Goal: Task Accomplishment & Management: Manage account settings

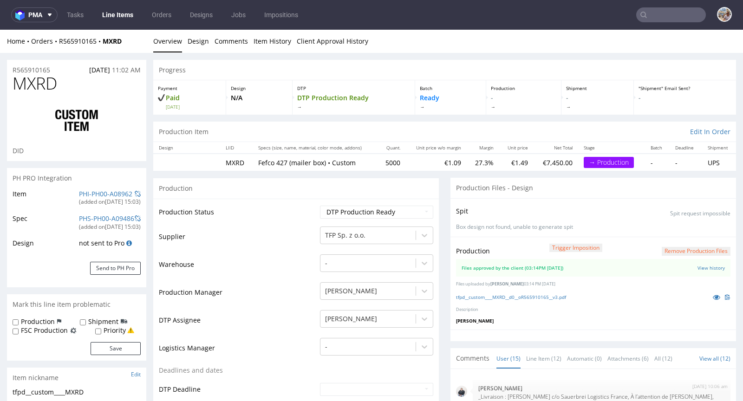
scroll to position [466, 0]
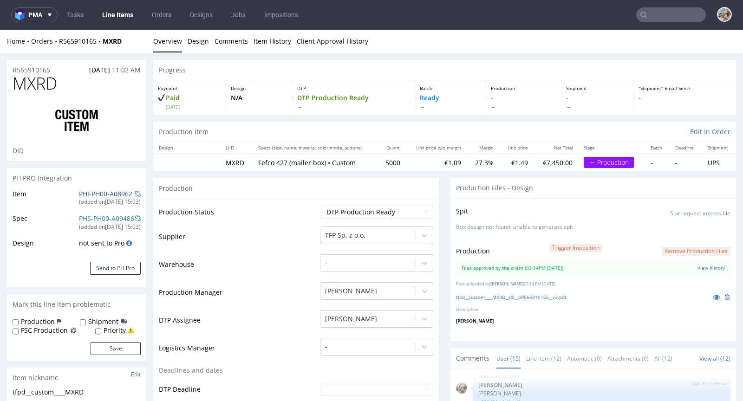
click at [111, 192] on link "PHI-PH00-A08962" at bounding box center [105, 193] width 53 height 9
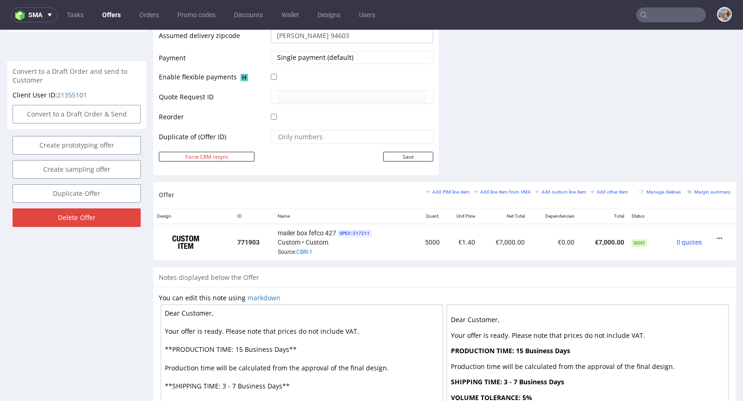
scroll to position [500, 0]
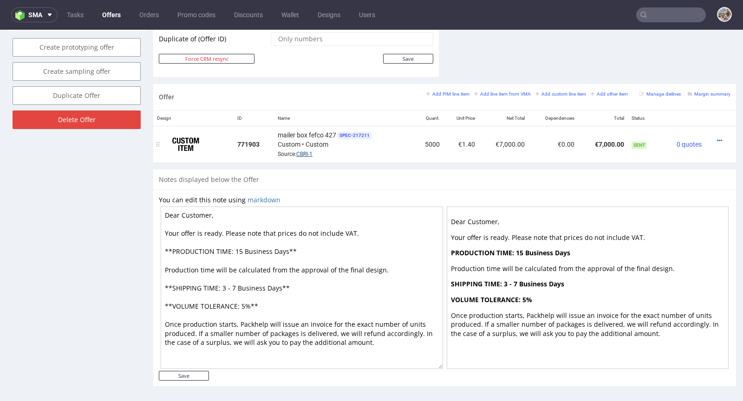
click at [305, 151] on link "CBRI-1" at bounding box center [304, 154] width 16 height 6
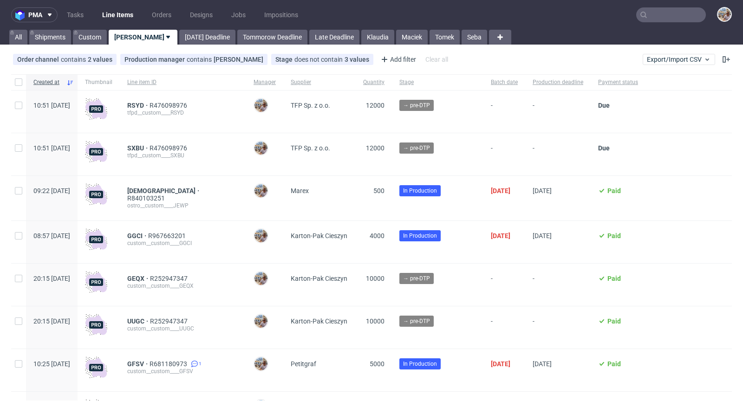
click at [663, 17] on input "text" at bounding box center [671, 14] width 70 height 15
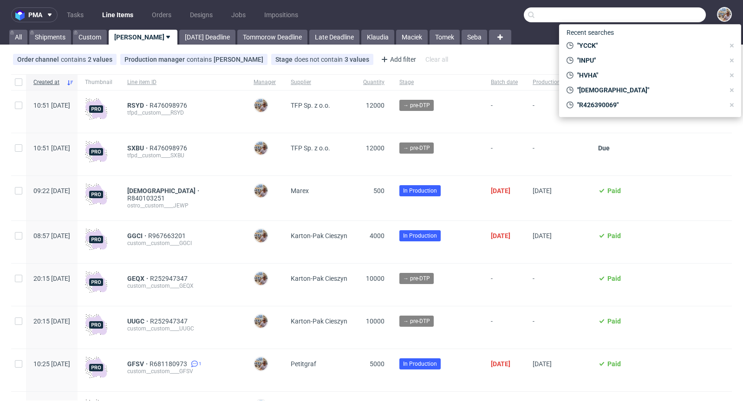
paste input "JMBB"
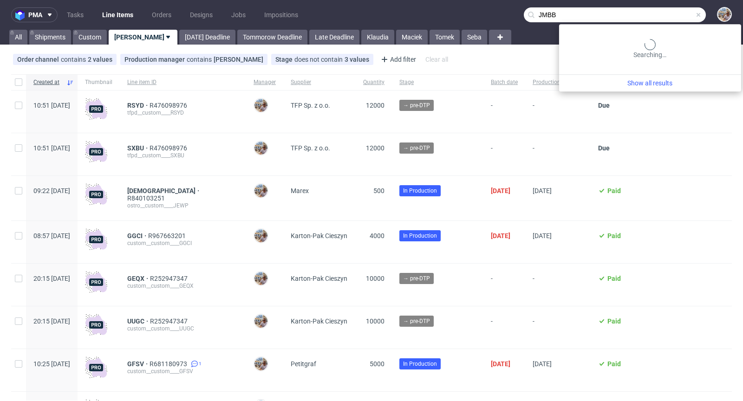
type input "JMBB"
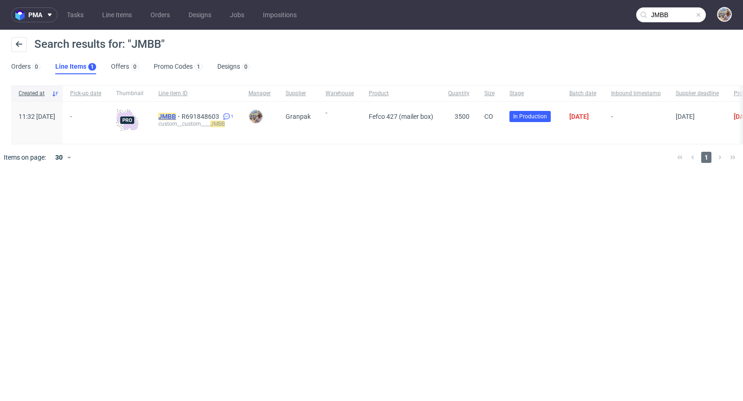
click at [176, 116] on mark "JMBB" at bounding box center [167, 116] width 18 height 7
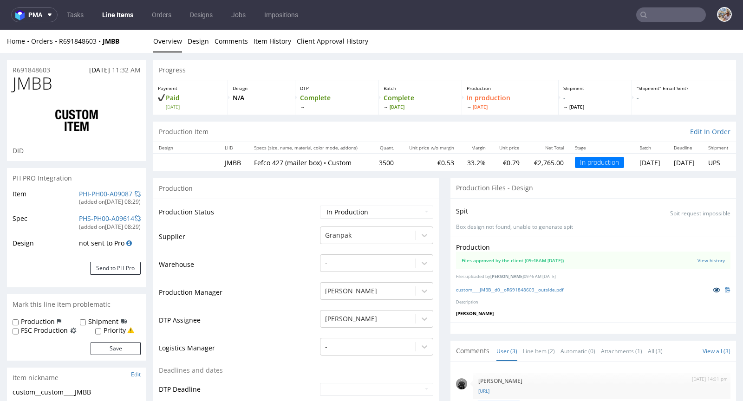
click at [713, 287] on icon at bounding box center [716, 289] width 7 height 6
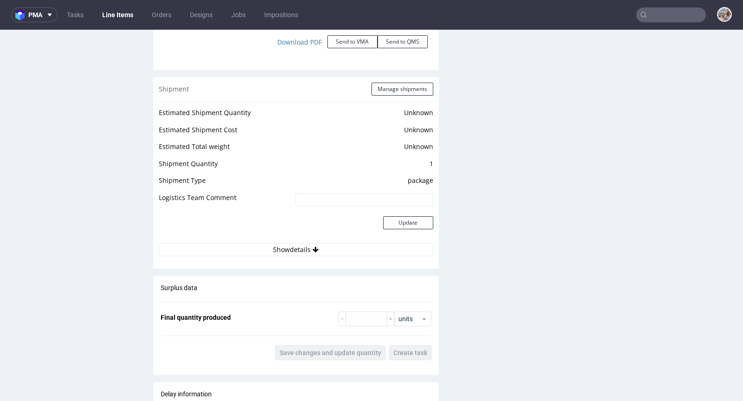
scroll to position [1246, 0]
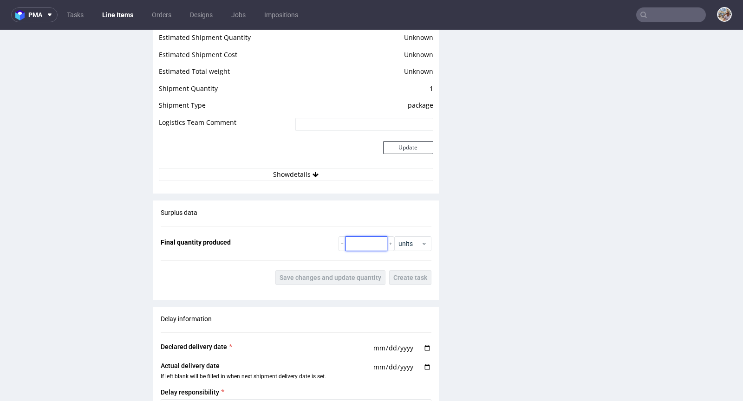
click at [357, 243] on input "number" at bounding box center [366, 243] width 42 height 15
paste input "3660"
type input "3660"
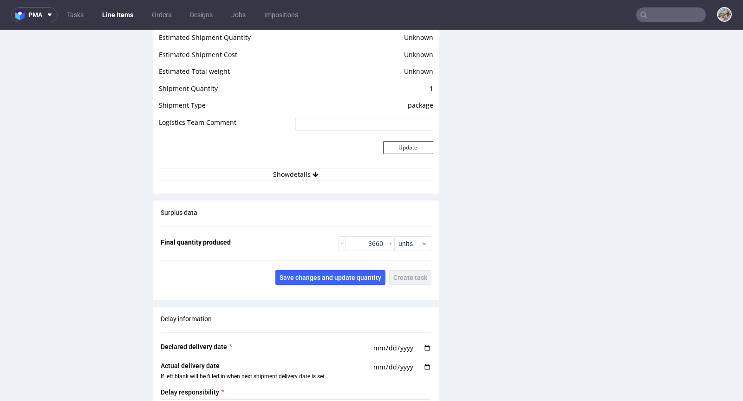
click at [346, 264] on div "Surplus data Final quantity produced 3660 units Save changes and update quantit…" at bounding box center [295, 247] width 285 height 92
click at [346, 270] on button "Save changes and update quantity" at bounding box center [330, 277] width 110 height 15
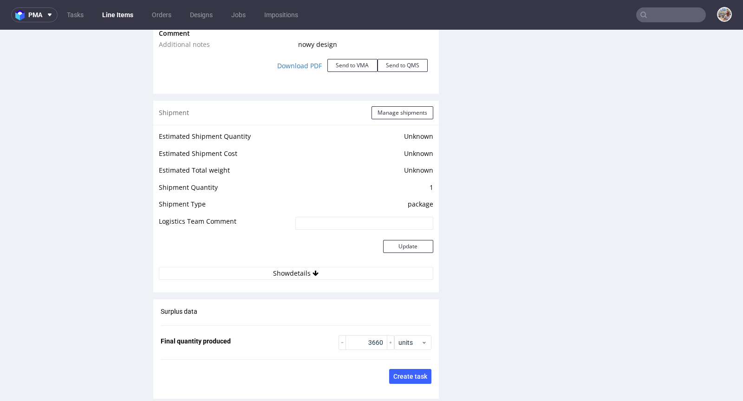
scroll to position [1139, 0]
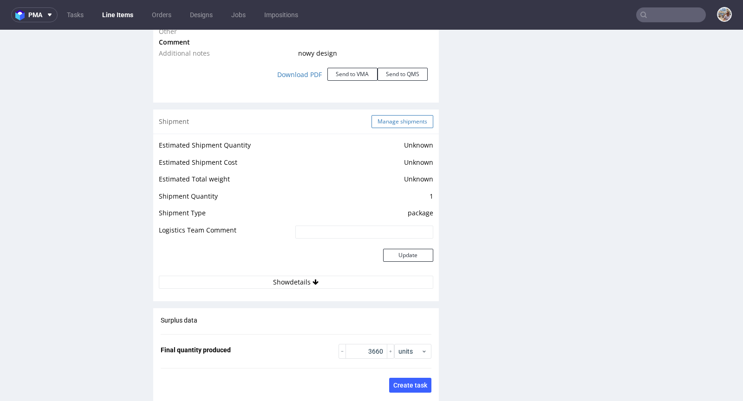
click at [374, 116] on button "Manage shipments" at bounding box center [402, 121] width 62 height 13
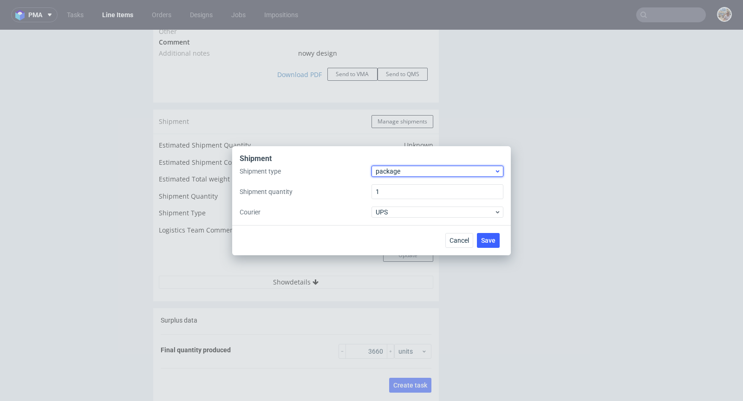
click at [382, 172] on span "package" at bounding box center [435, 171] width 118 height 9
click at [391, 186] on div "pallet" at bounding box center [437, 190] width 124 height 17
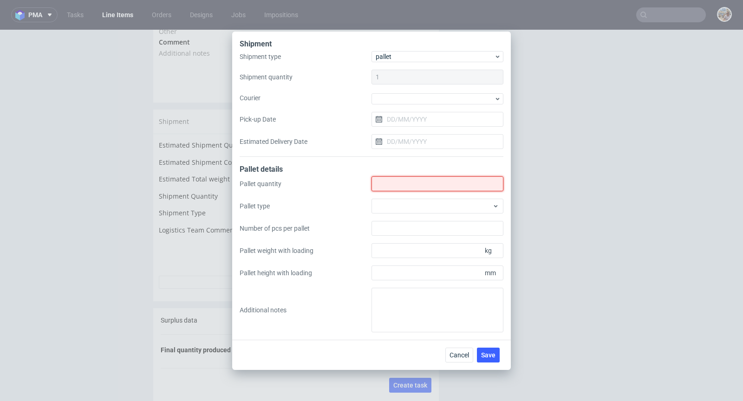
click at [391, 183] on input "Shipment type" at bounding box center [437, 183] width 132 height 15
type input "2"
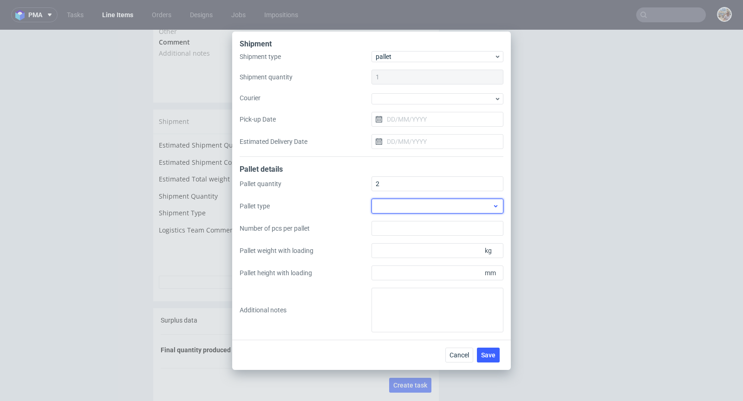
click at [415, 205] on div at bounding box center [437, 206] width 132 height 15
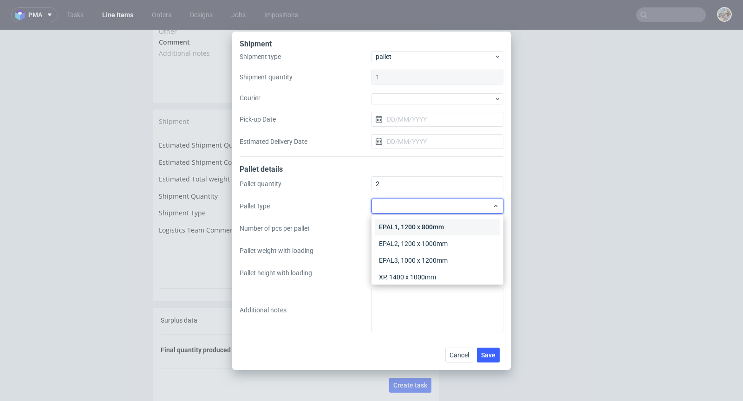
click at [423, 219] on div "EPAL1, 1200 x 800mm" at bounding box center [437, 227] width 124 height 17
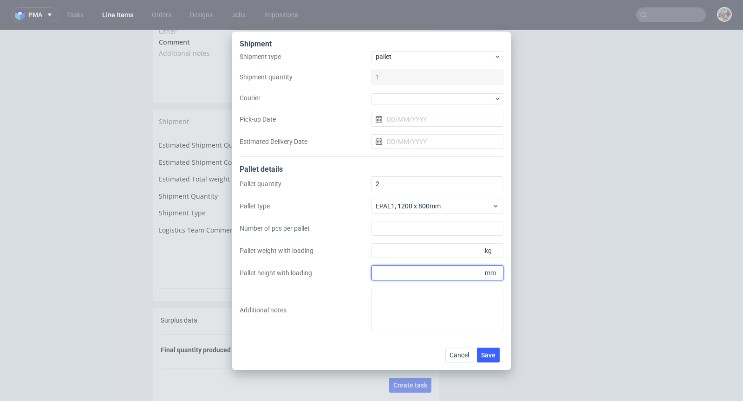
click at [434, 277] on input "Pallet height with loading" at bounding box center [437, 273] width 132 height 15
type input "1600"
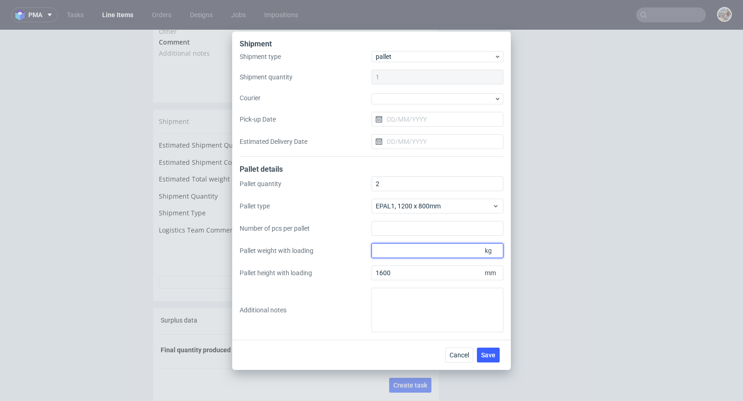
click at [432, 249] on input "Pallet weight with loading" at bounding box center [437, 250] width 132 height 15
type input "294"
click at [493, 358] on span "Save" at bounding box center [488, 355] width 14 height 6
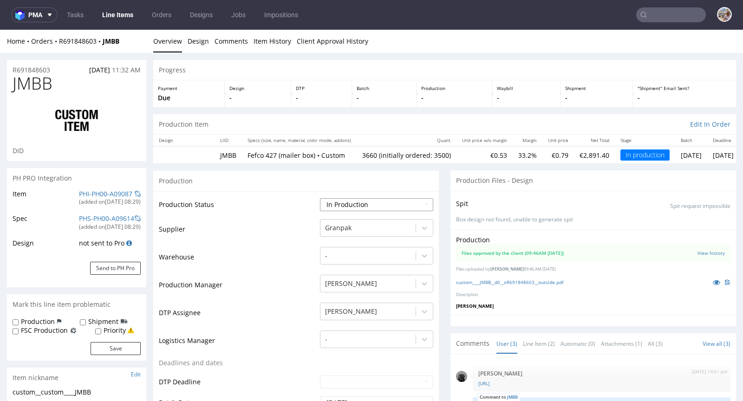
click at [364, 202] on select "Waiting for Artwork Waiting for Diecut Waiting for Mockup Waiting for DTP Waiti…" at bounding box center [376, 204] width 113 height 13
select select "production_complete"
click at [320, 198] on select "Waiting for Artwork Waiting for Diecut Waiting for Mockup Waiting for DTP Waiti…" at bounding box center [376, 204] width 113 height 13
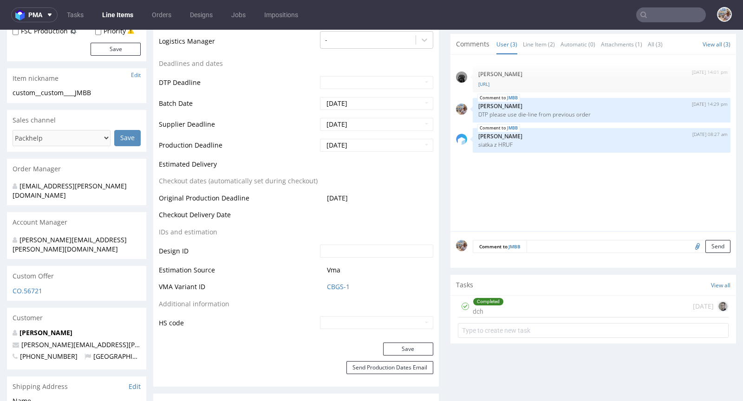
scroll to position [412, 0]
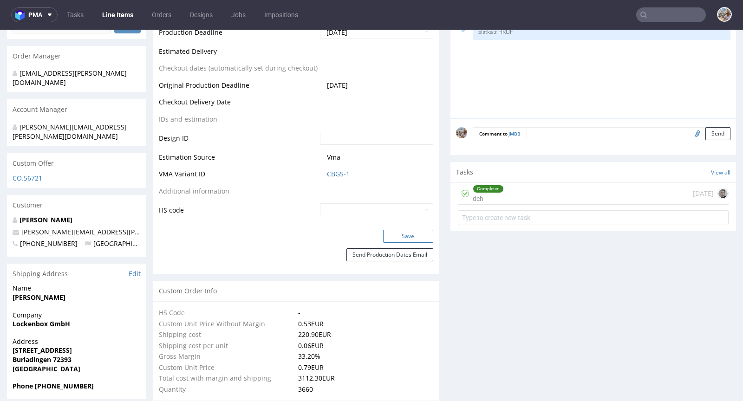
click at [396, 237] on button "Save" at bounding box center [408, 236] width 50 height 13
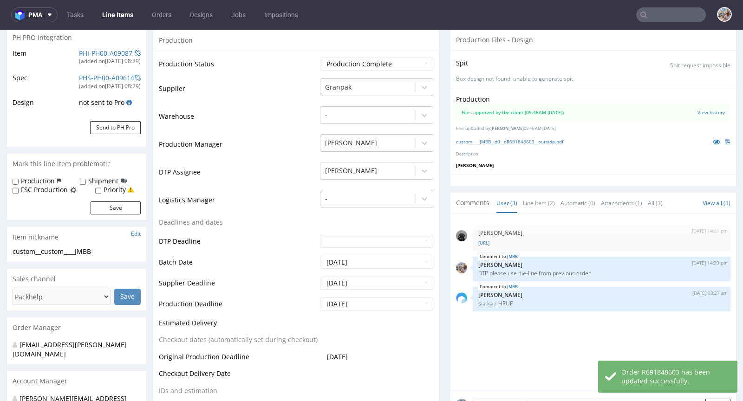
scroll to position [0, 0]
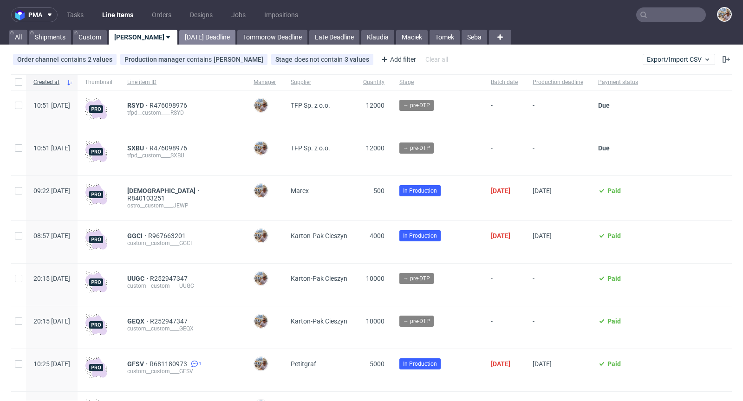
click at [182, 38] on link "[DATE] Deadline" at bounding box center [207, 37] width 56 height 15
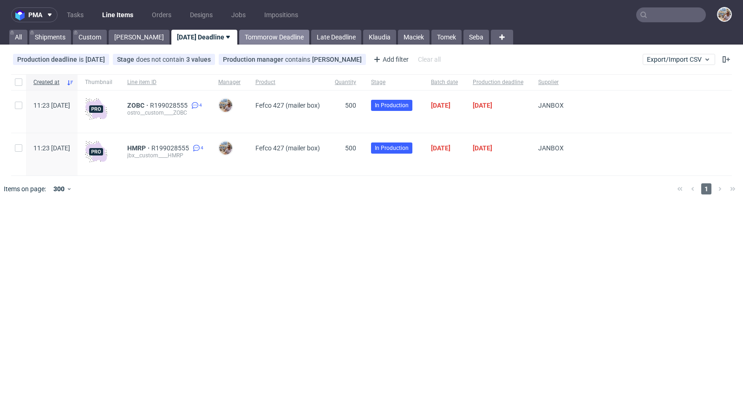
click at [259, 39] on link "Tommorow Deadline" at bounding box center [274, 37] width 70 height 15
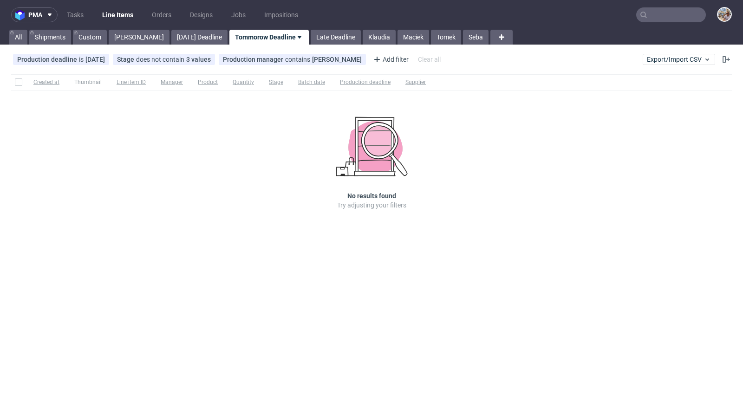
click at [168, 29] on nav "pma Tasks Line Items Orders Designs Jobs Impositions" at bounding box center [371, 15] width 743 height 30
click at [171, 30] on link "[DATE] Deadline" at bounding box center [199, 37] width 56 height 15
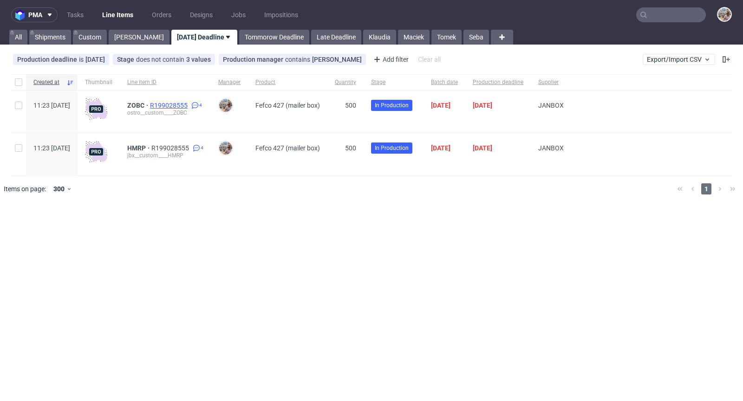
click at [189, 104] on span "R199028555" at bounding box center [169, 105] width 39 height 7
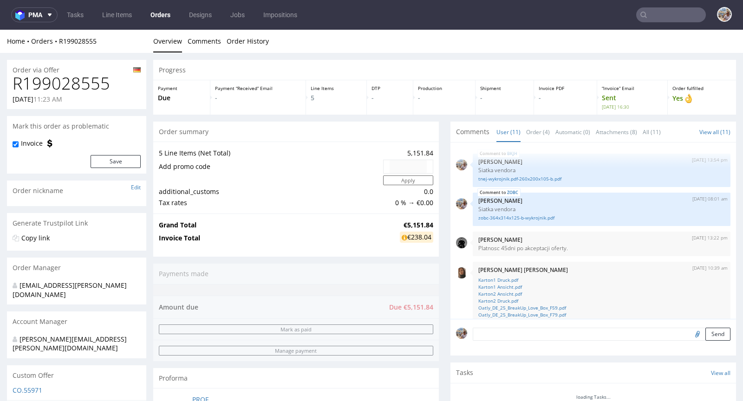
scroll to position [230, 0]
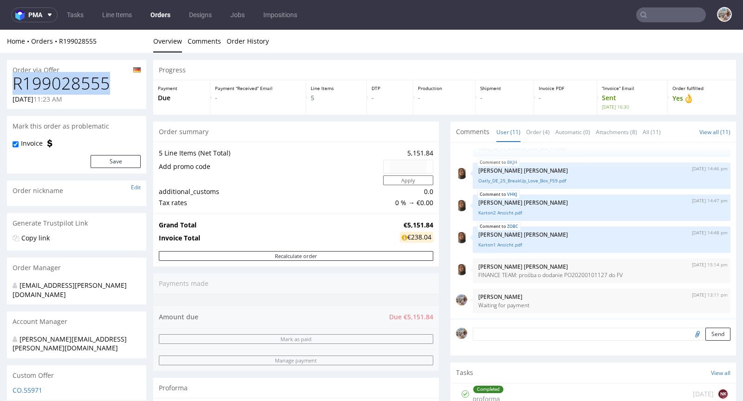
drag, startPoint x: 114, startPoint y: 91, endPoint x: 9, endPoint y: 88, distance: 104.5
click at [9, 88] on div "R199028555 25.08.2025 11:23 AM" at bounding box center [76, 91] width 139 height 35
copy h1 "R199028555"
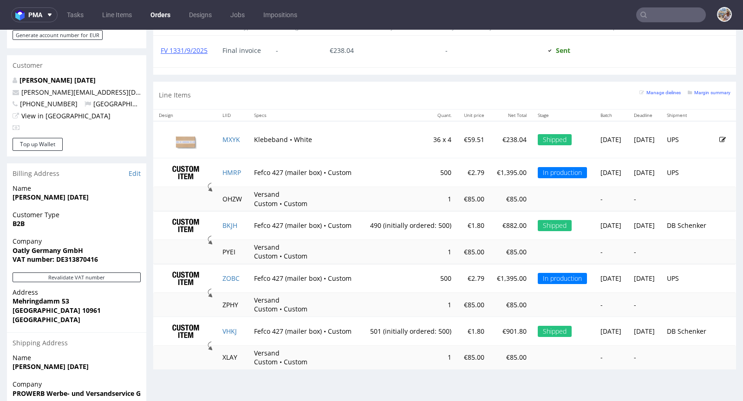
scroll to position [486, 0]
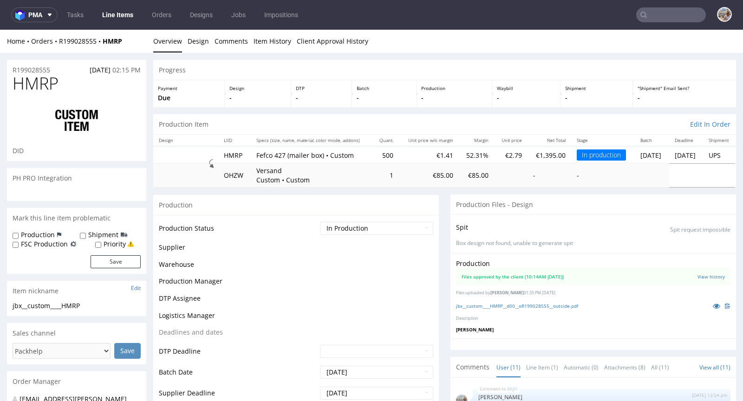
scroll to position [230, 0]
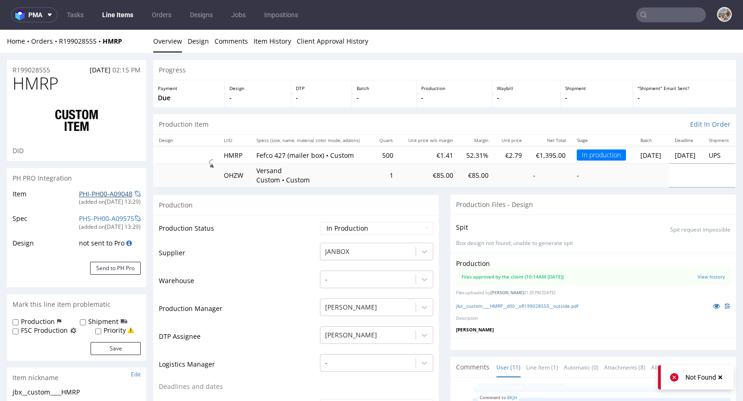
click at [115, 193] on link "PHI-PH00-A09048" at bounding box center [105, 193] width 53 height 9
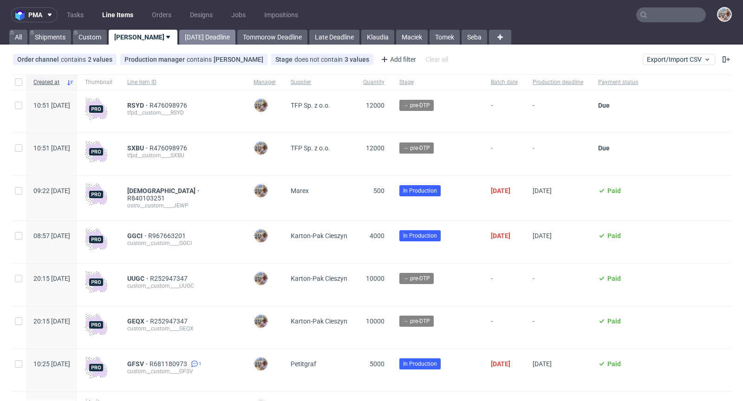
click at [181, 33] on link "[DATE] Deadline" at bounding box center [207, 37] width 56 height 15
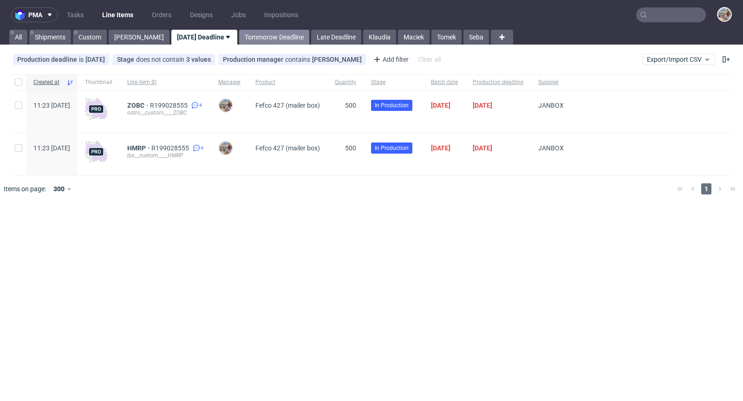
click at [246, 39] on link "Tommorow Deadline" at bounding box center [274, 37] width 70 height 15
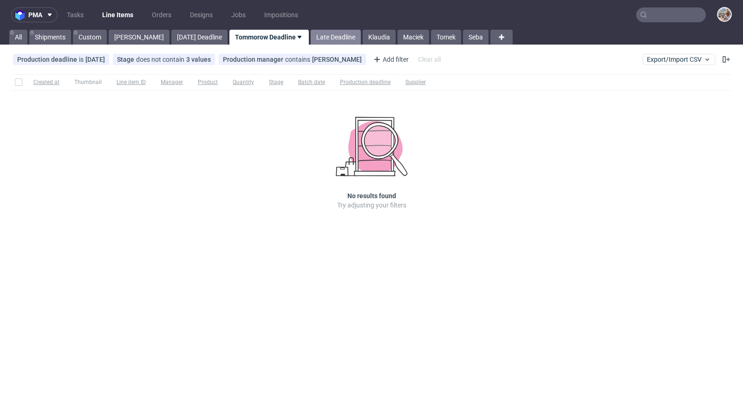
click at [311, 30] on link "Late Deadline" at bounding box center [336, 37] width 50 height 15
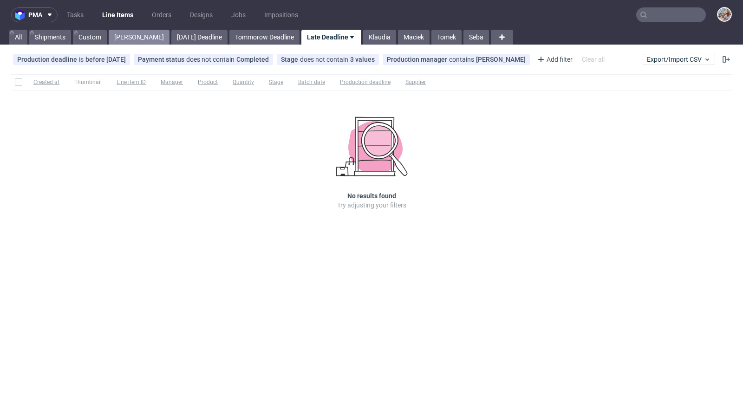
click at [122, 35] on link "[PERSON_NAME]" at bounding box center [139, 37] width 61 height 15
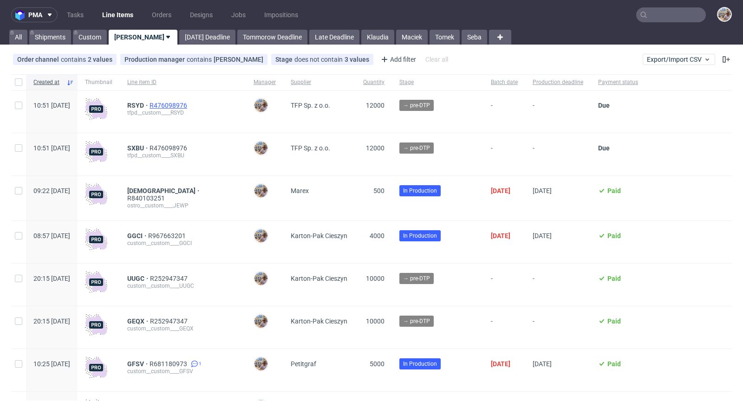
click at [189, 107] on span "R476098976" at bounding box center [168, 105] width 39 height 7
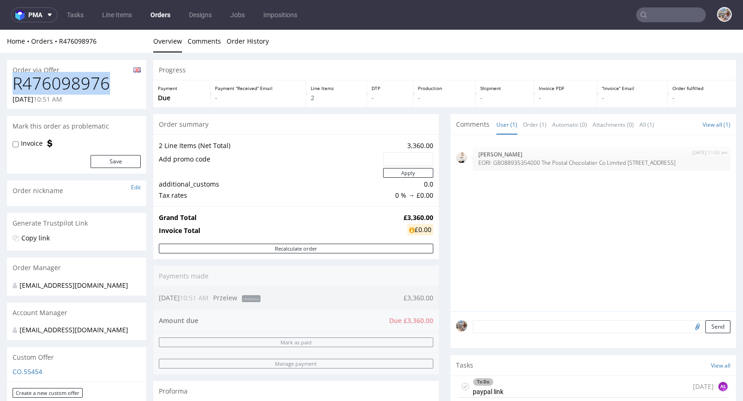
drag, startPoint x: 116, startPoint y: 86, endPoint x: 16, endPoint y: 85, distance: 100.3
click at [16, 85] on h1 "R476098976" at bounding box center [77, 83] width 128 height 19
copy h1 "R476098976"
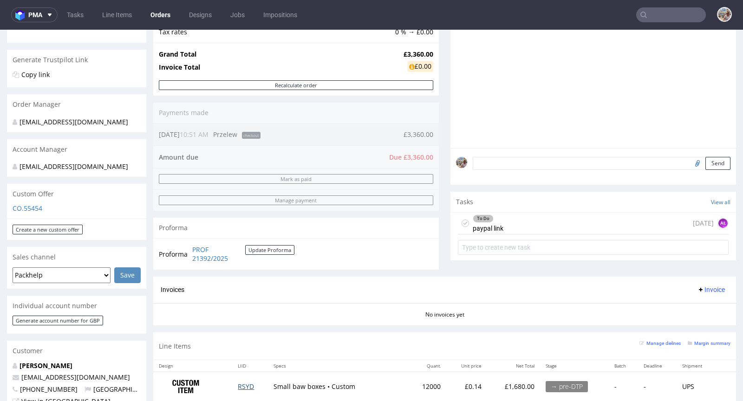
scroll to position [350, 0]
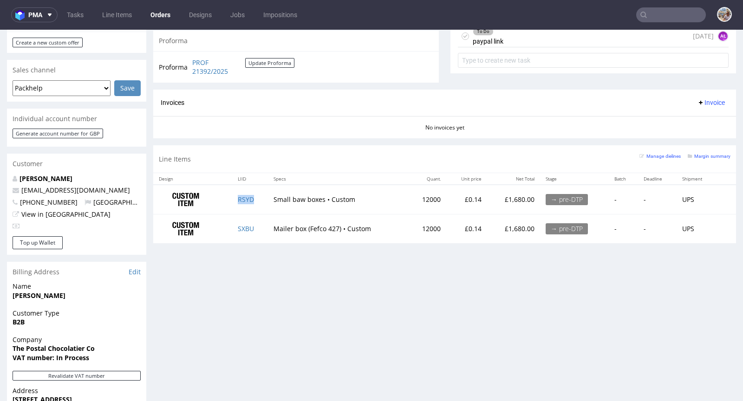
click at [260, 199] on td "RSYD" at bounding box center [249, 199] width 35 height 29
copy link "RSYD"
click at [260, 226] on td "SXBU" at bounding box center [249, 228] width 35 height 29
copy link "SXBU"
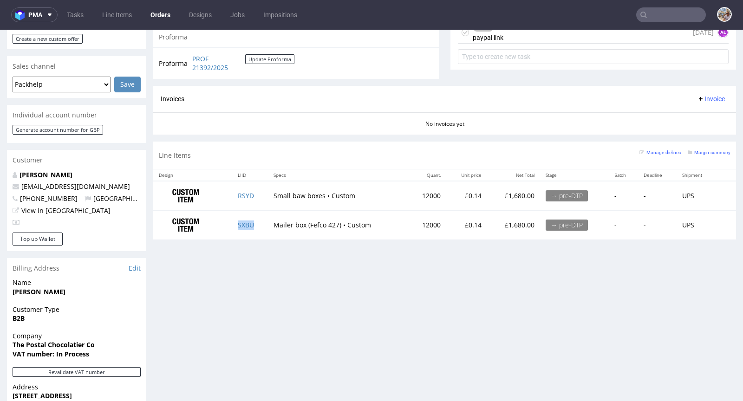
scroll to position [361, 0]
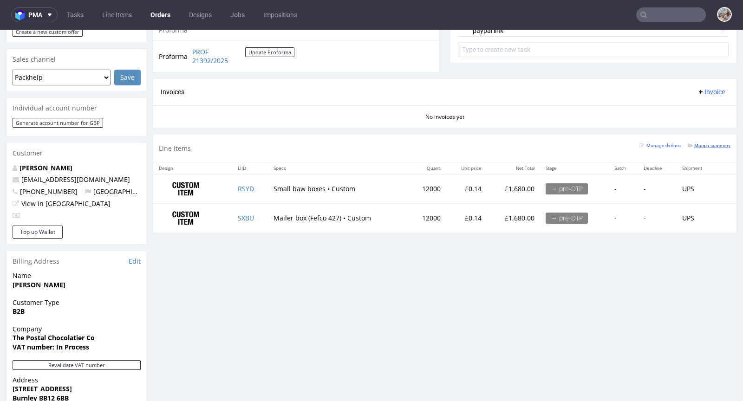
click at [697, 143] on small "Margin summary" at bounding box center [708, 145] width 43 height 5
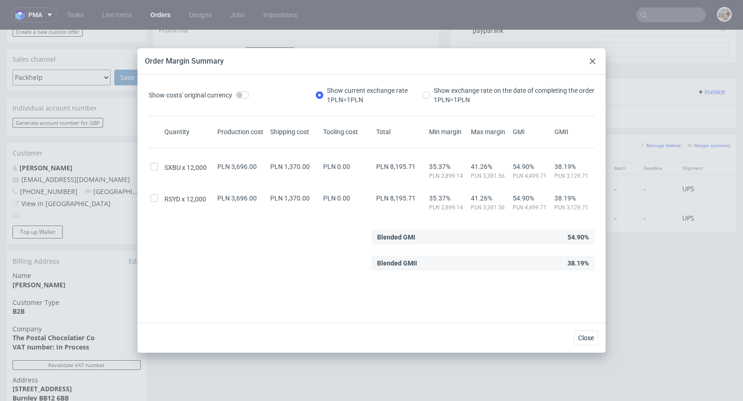
click at [594, 61] on icon at bounding box center [593, 61] width 6 height 6
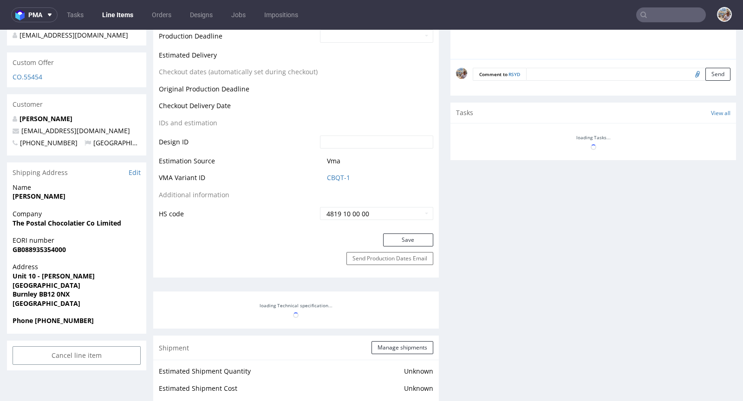
scroll to position [413, 0]
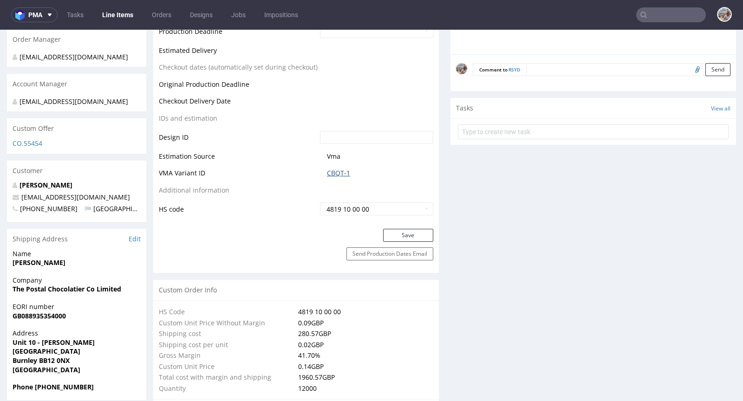
click at [337, 175] on link "CBQT-1" at bounding box center [338, 173] width 23 height 9
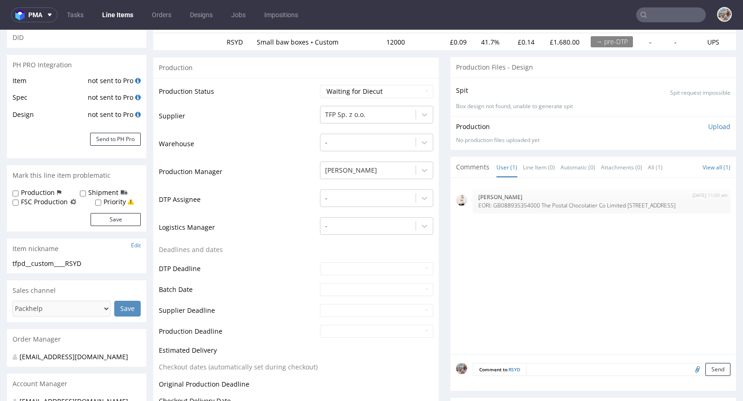
scroll to position [0, 0]
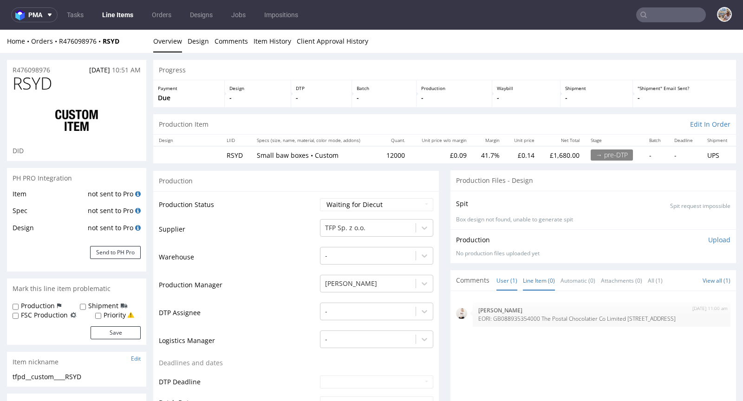
click at [531, 278] on link "Line Item (0)" at bounding box center [539, 281] width 32 height 20
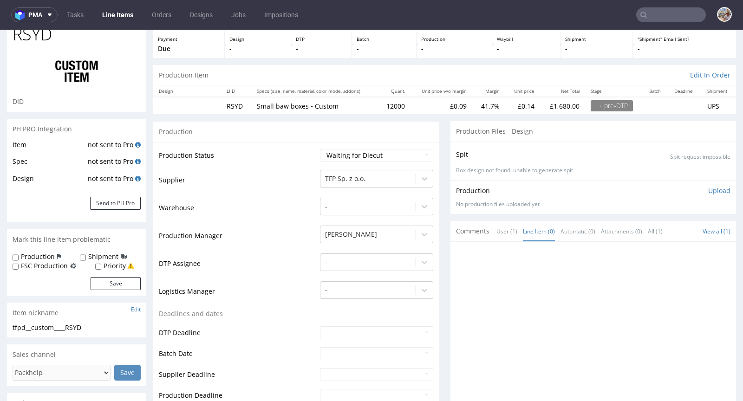
scroll to position [194, 0]
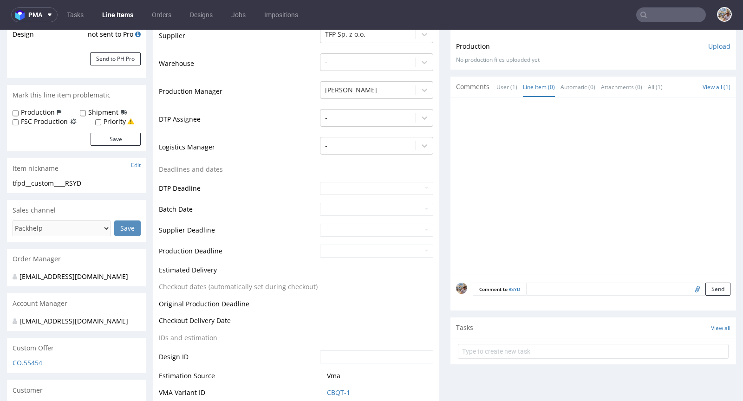
click at [564, 287] on textarea at bounding box center [628, 289] width 204 height 13
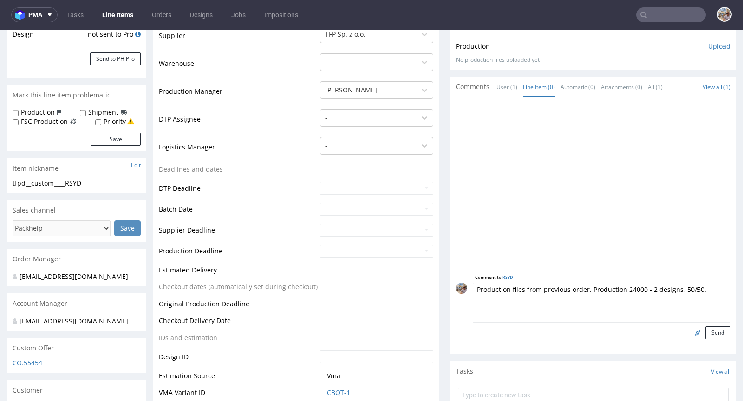
type textarea "Production files from previous order. Production 24000 - 2 designs, 50/50."
click at [689, 327] on input "file" at bounding box center [695, 332] width 13 height 12
type input "C:\fakepath\tfpd__custom____LTFN__d0__oR074106551__outside.pdf"
click at [706, 331] on button "Send" at bounding box center [717, 332] width 25 height 13
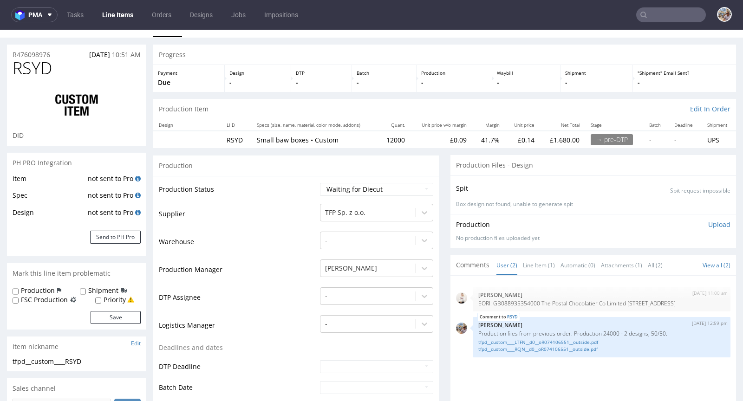
scroll to position [66, 0]
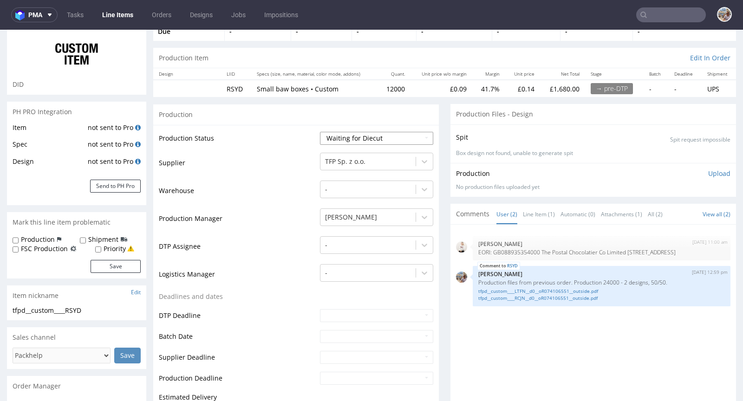
click at [344, 137] on select "Waiting for Artwork Waiting for Diecut Waiting for Mockup Waiting for DTP Waiti…" at bounding box center [376, 138] width 113 height 13
click at [320, 132] on select "Waiting for Artwork Waiting for Diecut Waiting for Mockup Waiting for DTP Waiti…" at bounding box center [376, 138] width 113 height 13
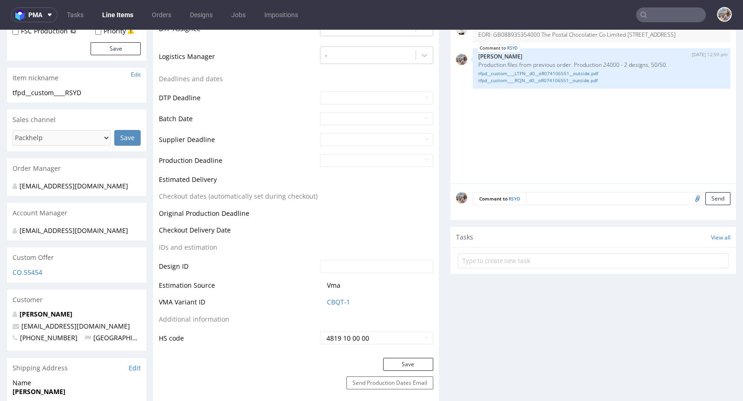
scroll to position [323, 0]
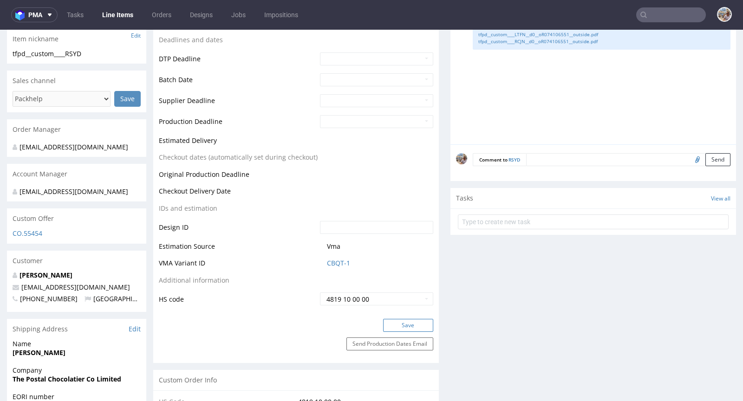
click at [399, 324] on button "Save" at bounding box center [408, 325] width 50 height 13
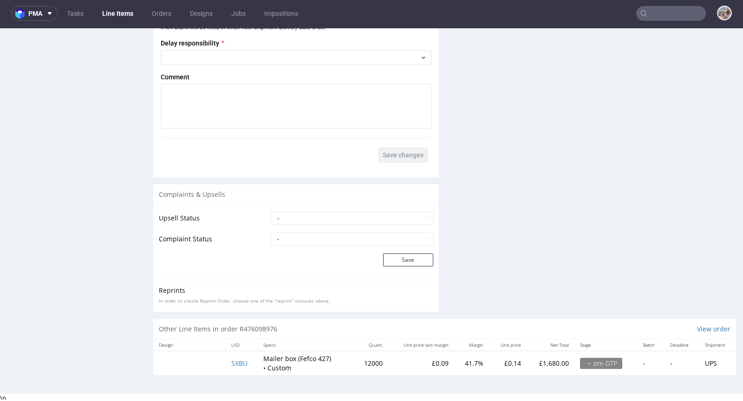
scroll to position [2, 0]
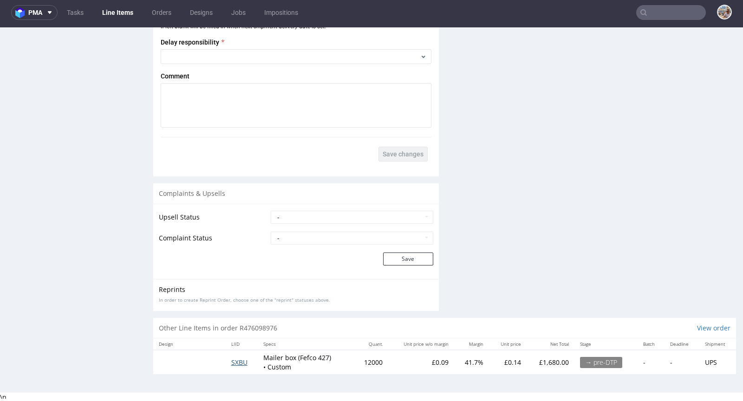
click at [237, 358] on span "SXBU" at bounding box center [239, 362] width 16 height 9
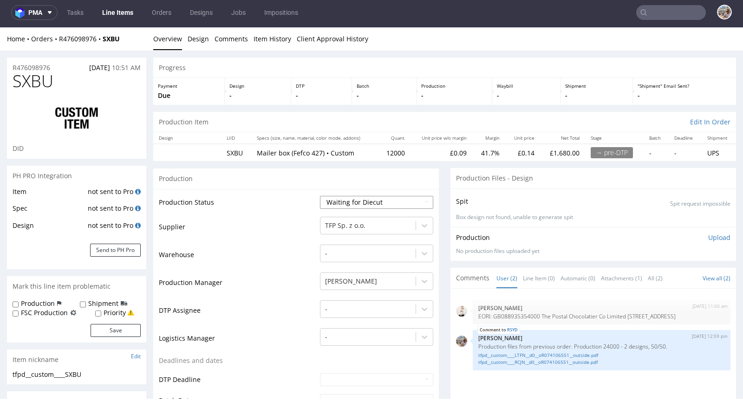
click at [369, 198] on select "Waiting for Artwork Waiting for Diecut Waiting for Mockup Waiting for DTP Waiti…" at bounding box center [376, 202] width 113 height 13
select select "pre_dtp_waiting_for_artwork"
click at [320, 196] on select "Waiting for Artwork Waiting for Diecut Waiting for Mockup Waiting for DTP Waiti…" at bounding box center [376, 202] width 113 height 13
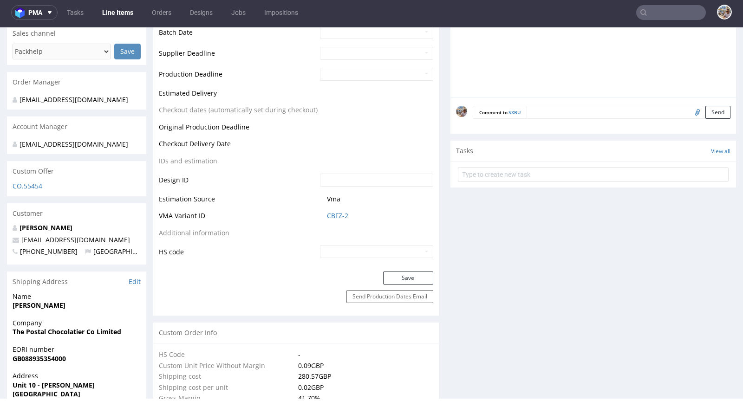
scroll to position [541, 0]
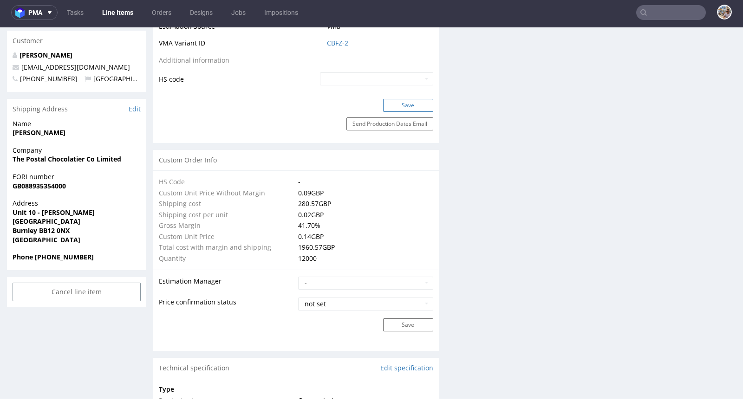
click at [407, 105] on button "Save" at bounding box center [408, 105] width 50 height 13
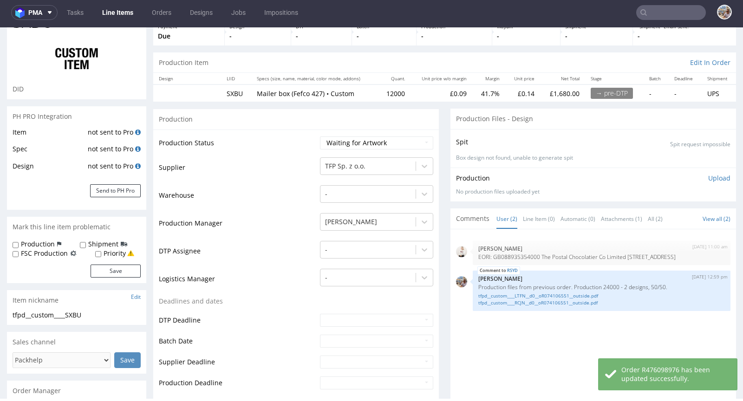
scroll to position [0, 0]
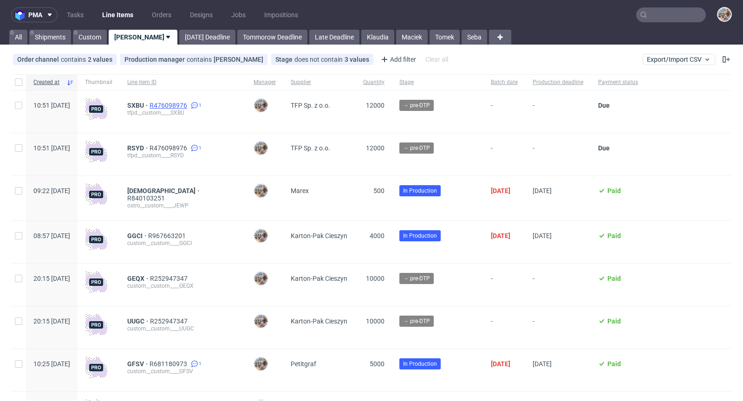
click at [189, 104] on span "R476098976" at bounding box center [168, 105] width 39 height 7
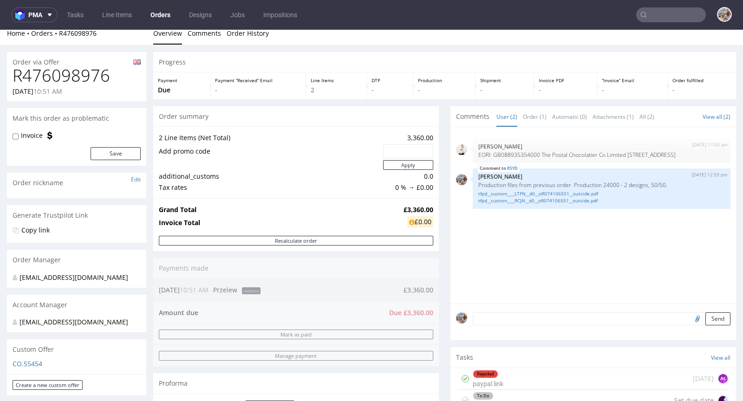
scroll to position [20, 0]
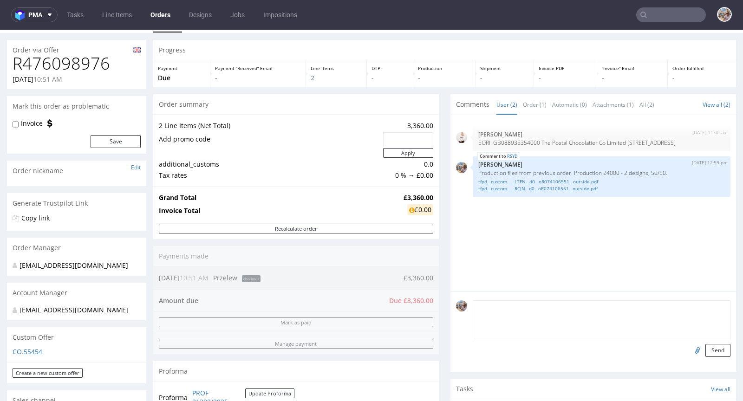
click at [510, 305] on textarea at bounding box center [602, 320] width 258 height 40
type textarea "waiting for payment"
click at [705, 347] on button "Send" at bounding box center [717, 350] width 25 height 13
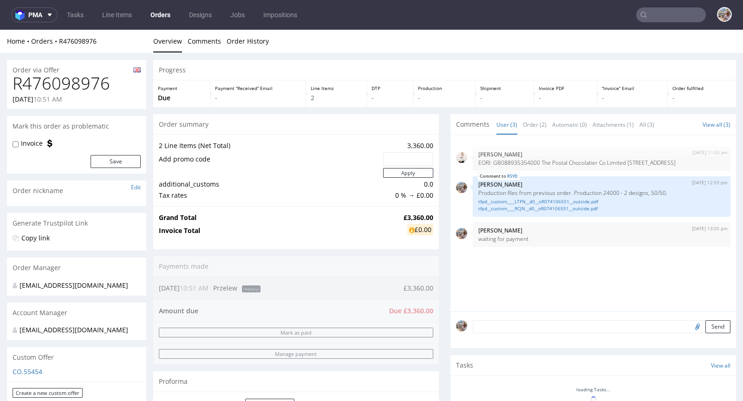
scroll to position [0, 0]
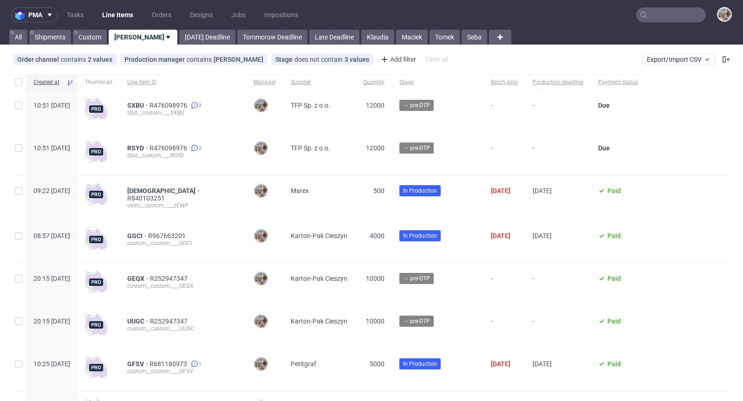
click at [653, 16] on input "text" at bounding box center [671, 14] width 70 height 15
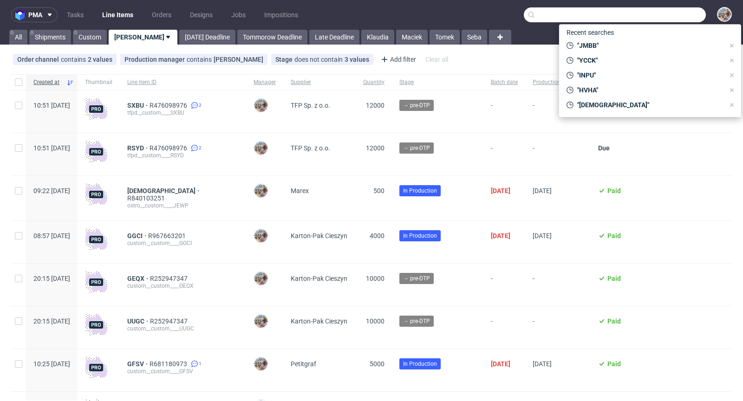
paste input "AAGF"
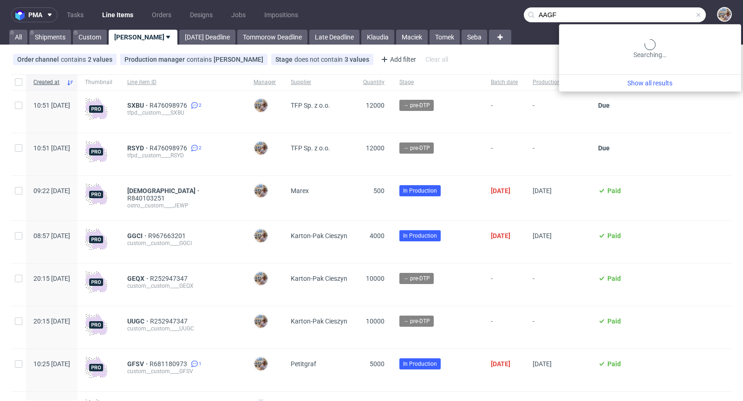
type input "AAGF"
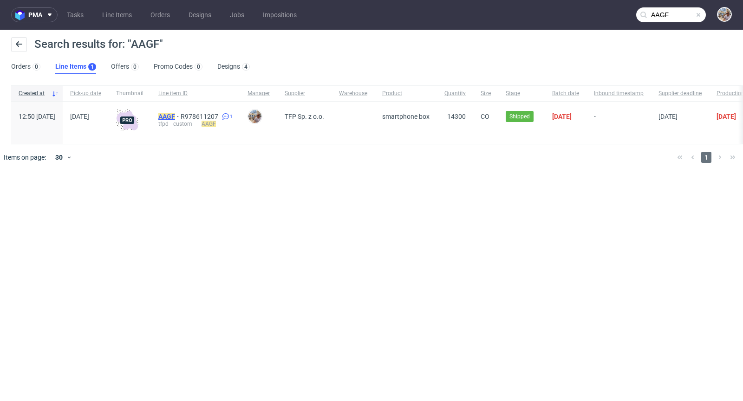
click at [175, 117] on mark "AAGF" at bounding box center [166, 116] width 17 height 7
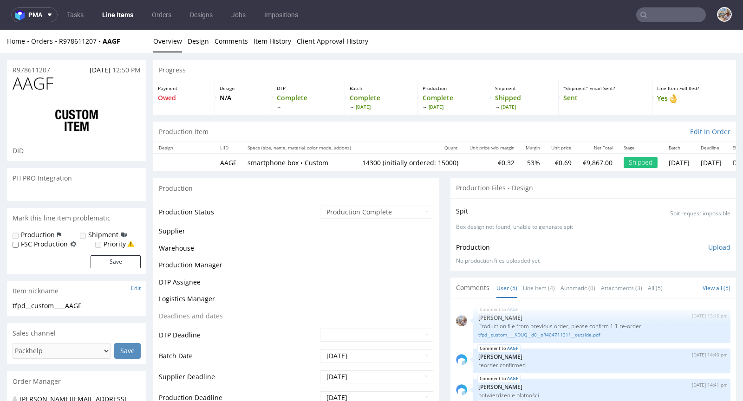
scroll to position [20, 0]
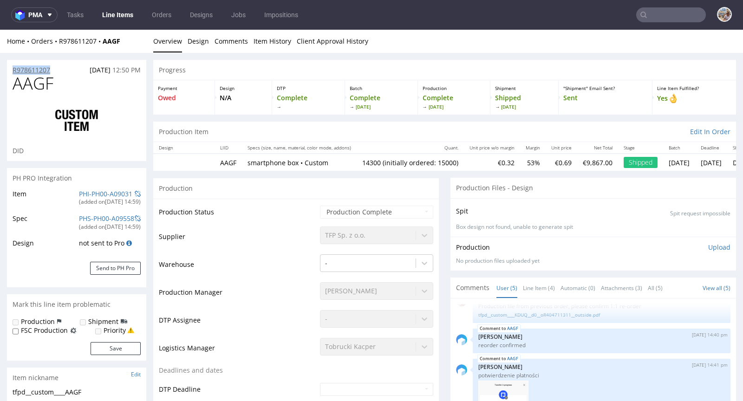
drag, startPoint x: 50, startPoint y: 69, endPoint x: 14, endPoint y: 70, distance: 36.2
click at [14, 70] on div "R978611207 04.09.2025 12:50 PM" at bounding box center [76, 67] width 139 height 15
copy p "R978611207"
drag, startPoint x: 57, startPoint y: 82, endPoint x: 6, endPoint y: 85, distance: 51.7
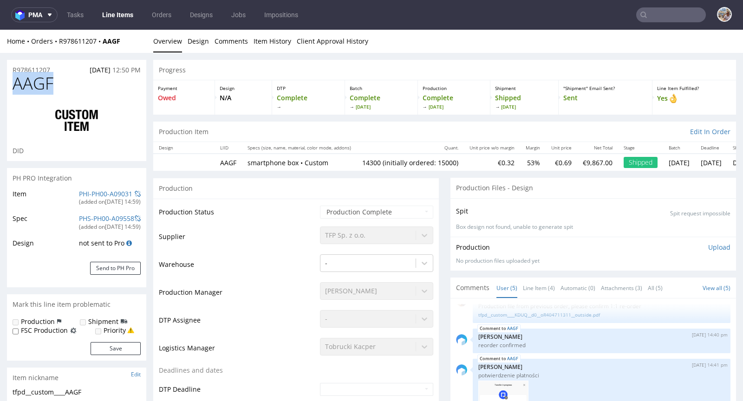
copy span "AAGF"
drag, startPoint x: 61, startPoint y: 69, endPoint x: 13, endPoint y: 66, distance: 48.4
click at [13, 66] on div "R978611207 04.09.2025 12:50 PM" at bounding box center [76, 67] width 139 height 15
copy p "R978611207"
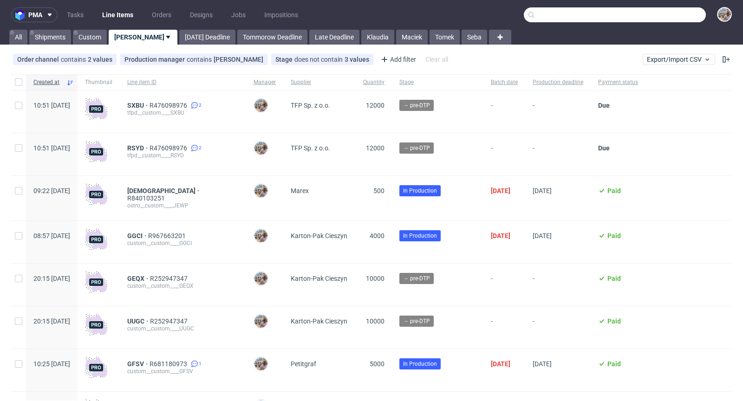
click at [663, 19] on input "text" at bounding box center [615, 14] width 182 height 15
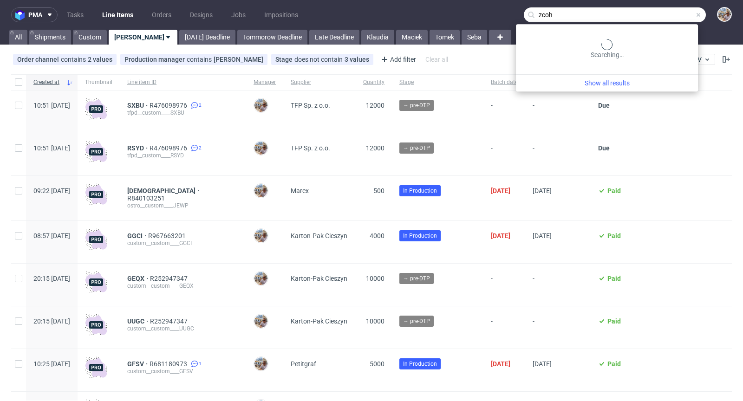
type input "zcoh"
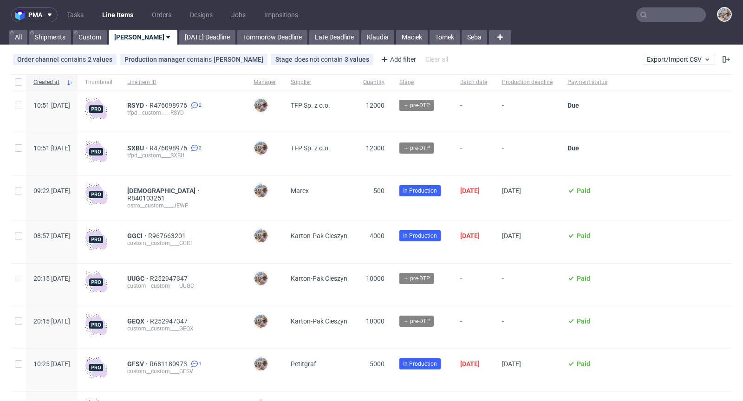
click at [664, 14] on input "text" at bounding box center [671, 14] width 70 height 15
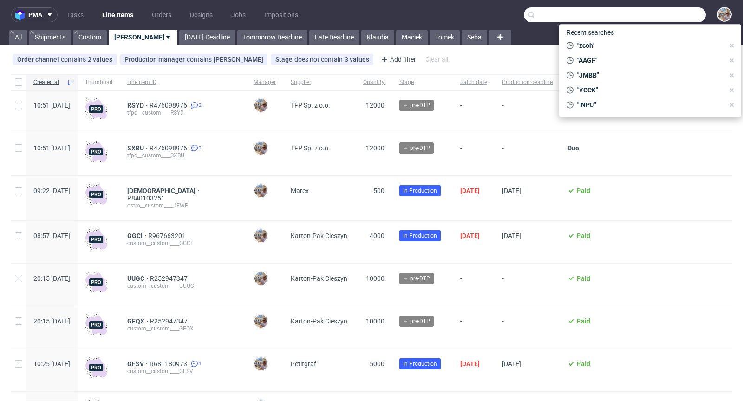
paste input "XMUW"
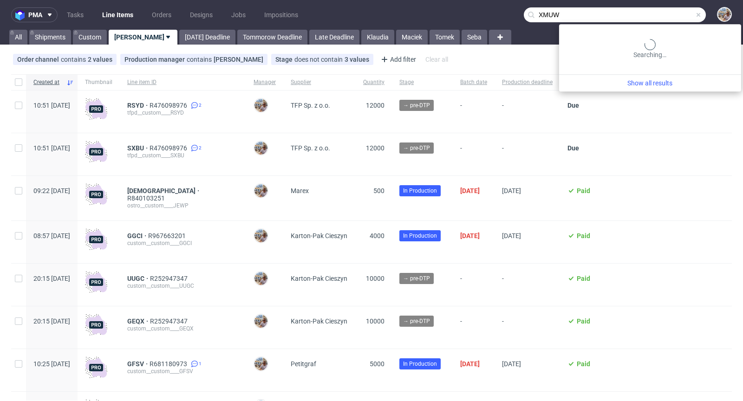
type input "XMUW"
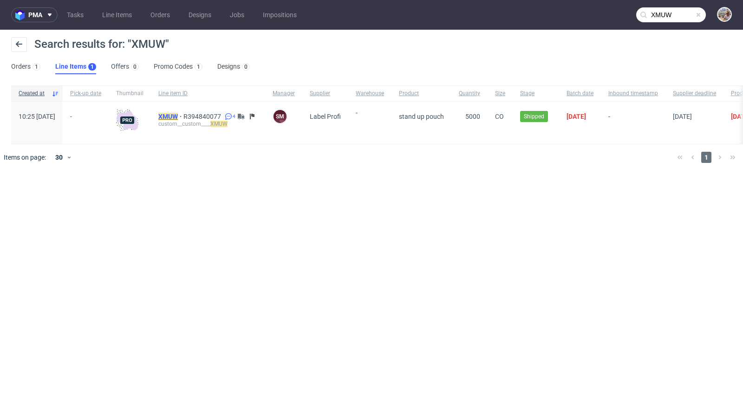
click at [178, 113] on mark "XMUW" at bounding box center [167, 116] width 19 height 7
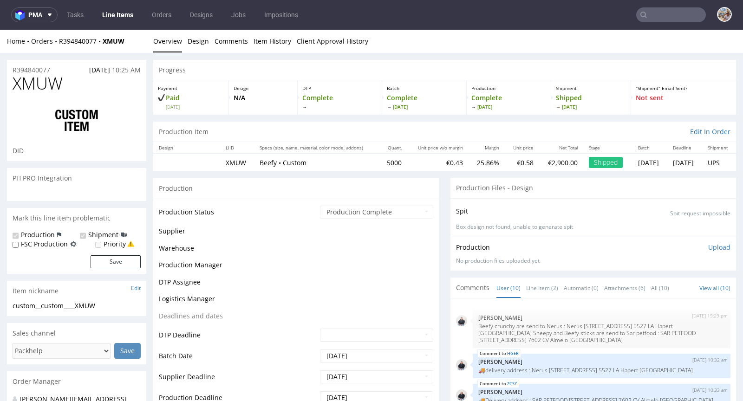
scroll to position [265, 0]
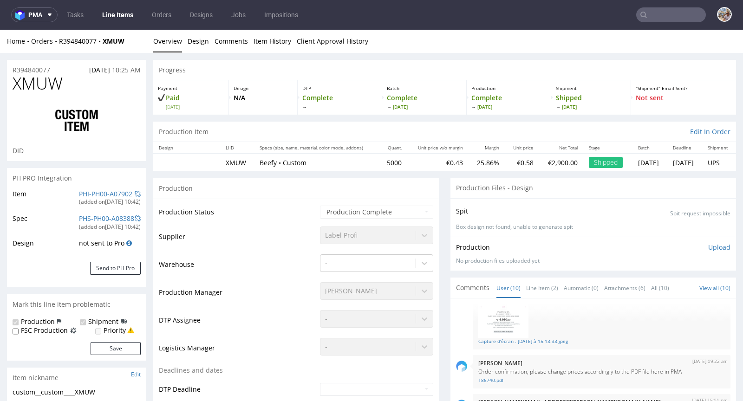
select select "in_progress"
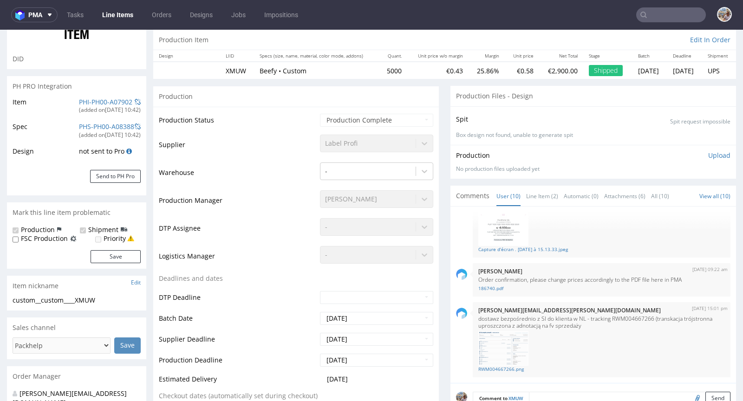
scroll to position [0, 0]
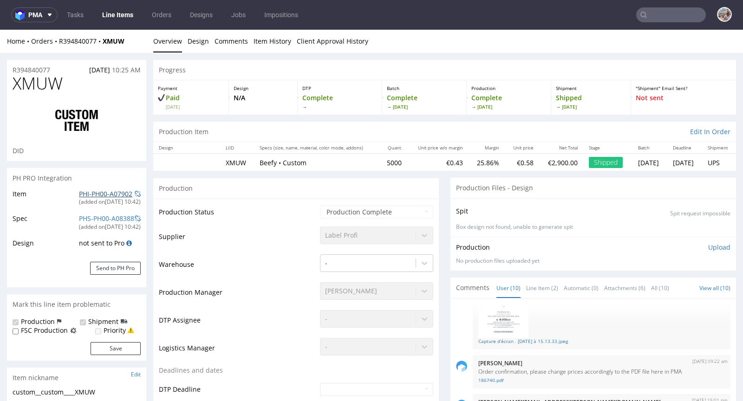
click at [106, 193] on link "PHI-PH00-A07902" at bounding box center [105, 193] width 53 height 9
drag, startPoint x: 133, startPoint y: 40, endPoint x: 59, endPoint y: 40, distance: 74.3
click at [59, 40] on div "Home Orders R394840077 XMUW" at bounding box center [76, 41] width 139 height 9
copy div "R394840077 XMUW"
click at [76, 34] on div "Home Orders R394840077 XMUW Overview Design Comments Item History Client Approv…" at bounding box center [371, 41] width 743 height 23
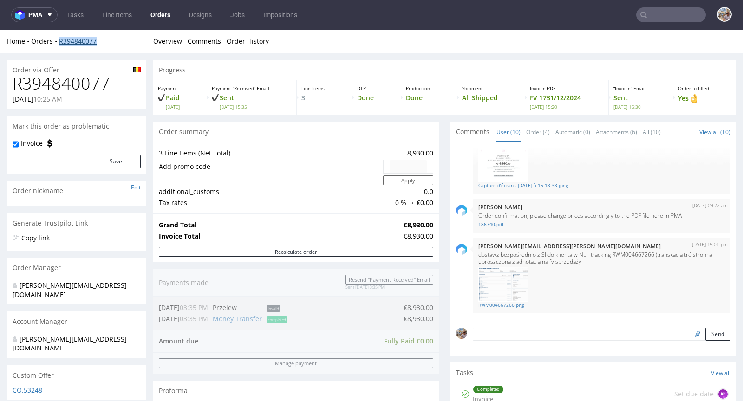
drag, startPoint x: 114, startPoint y: 38, endPoint x: 59, endPoint y: 43, distance: 55.4
click at [59, 43] on div "Home Orders R394840077" at bounding box center [76, 41] width 139 height 9
copy link "R394840077"
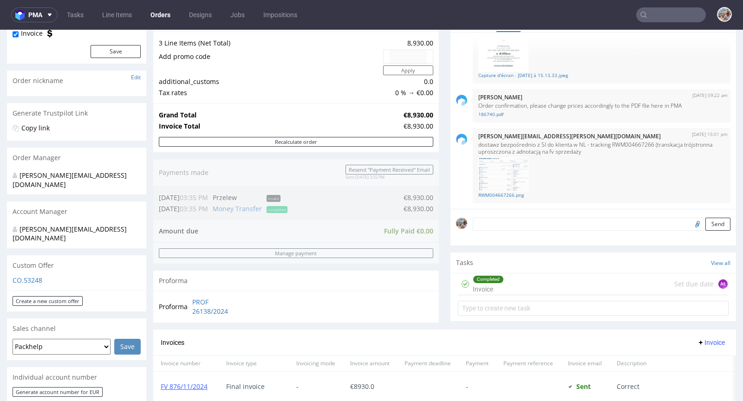
scroll to position [208, 0]
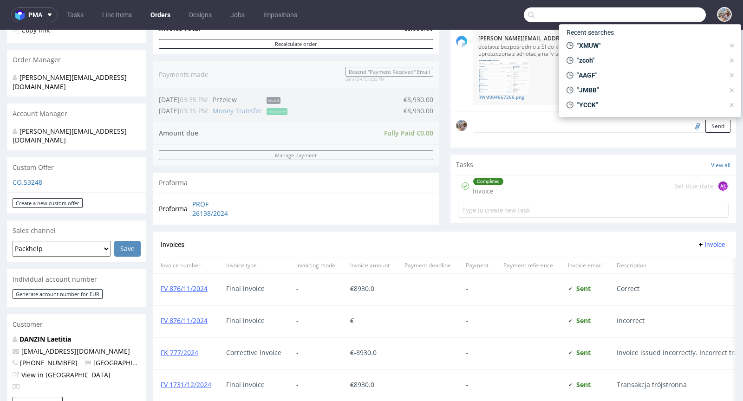
click at [652, 18] on input "text" at bounding box center [615, 14] width 182 height 15
paste input "IKXL"
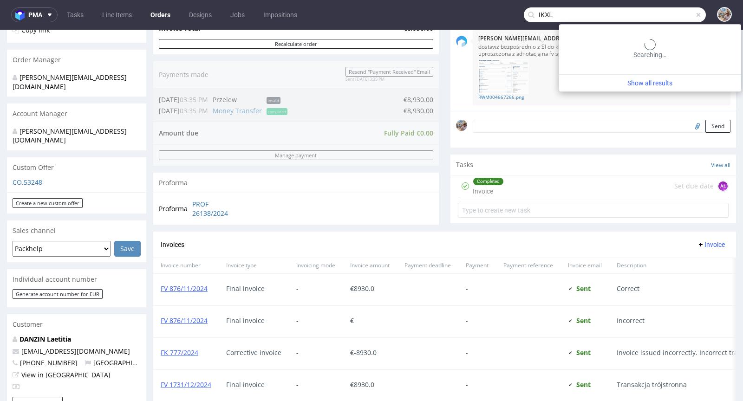
type input "IKXL"
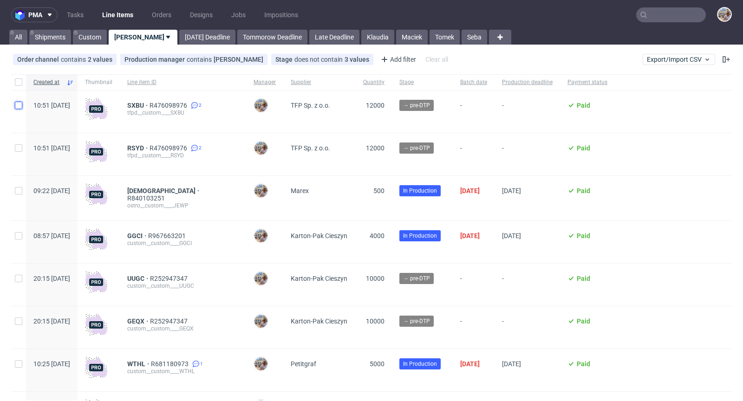
click at [16, 107] on input "checkbox" at bounding box center [18, 105] width 7 height 7
checkbox input "true"
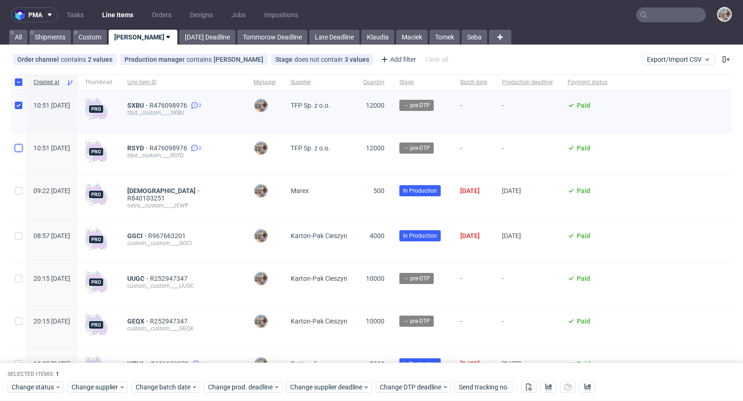
click at [17, 149] on input "checkbox" at bounding box center [18, 147] width 7 height 7
checkbox input "true"
click at [36, 392] on span "Change status" at bounding box center [33, 387] width 43 height 9
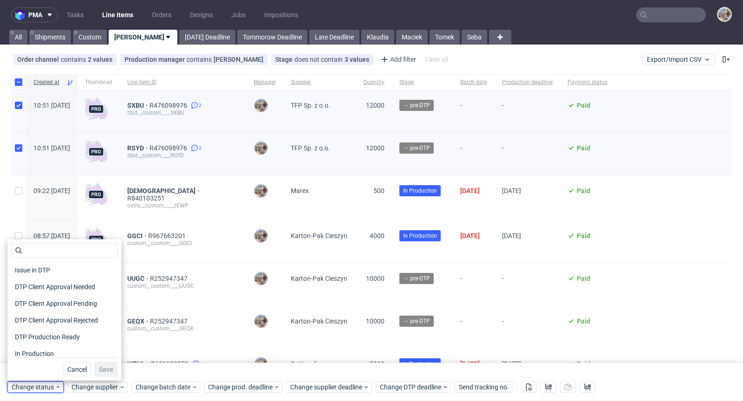
scroll to position [120, 0]
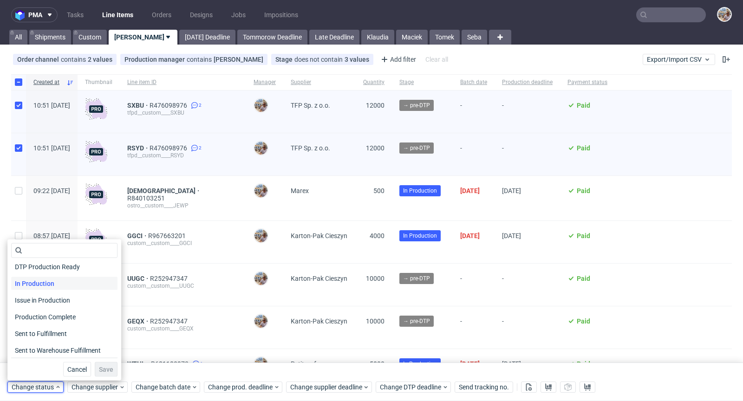
click at [36, 285] on span "In Production" at bounding box center [34, 283] width 47 height 13
click at [102, 370] on span "Save" at bounding box center [106, 369] width 14 height 6
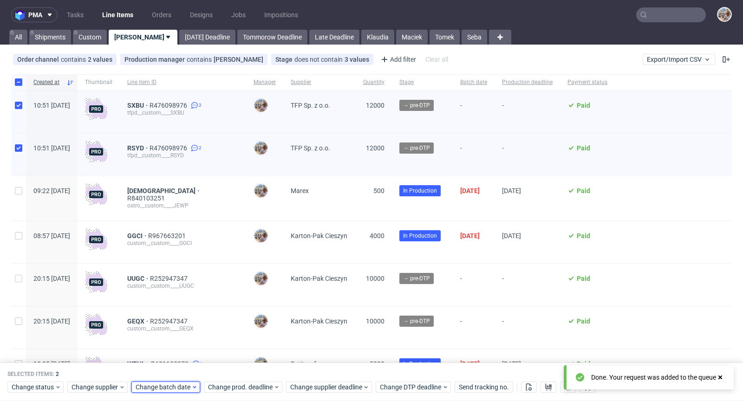
click at [165, 383] on span "Change batch date" at bounding box center [164, 387] width 56 height 9
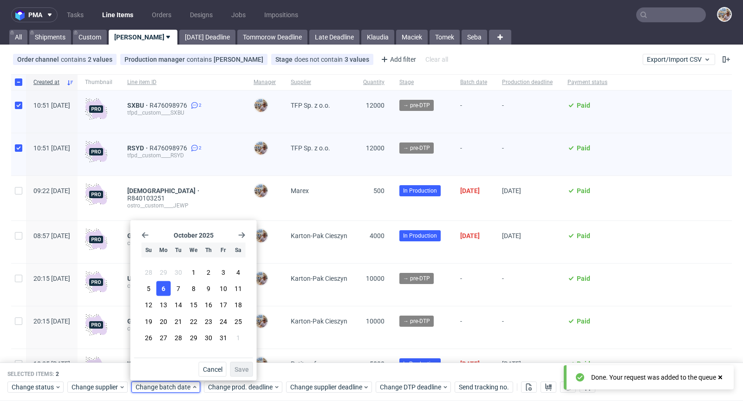
click at [165, 287] on span "6" at bounding box center [164, 288] width 4 height 9
click at [237, 367] on span "Save" at bounding box center [241, 369] width 14 height 6
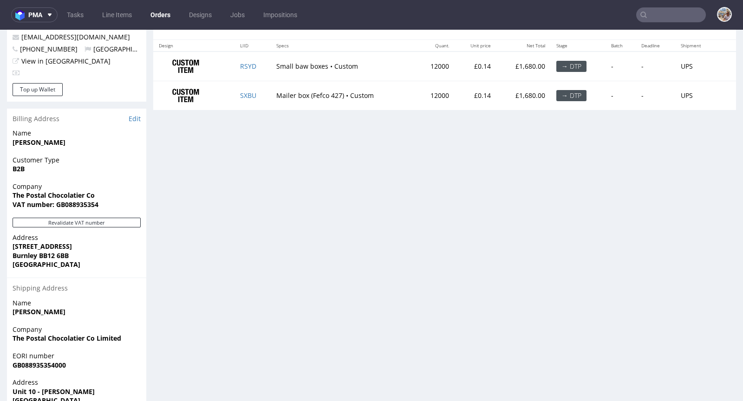
scroll to position [368, 0]
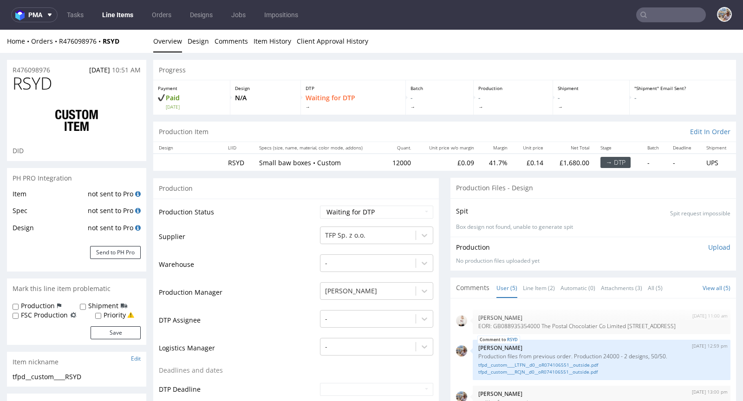
scroll to position [26, 0]
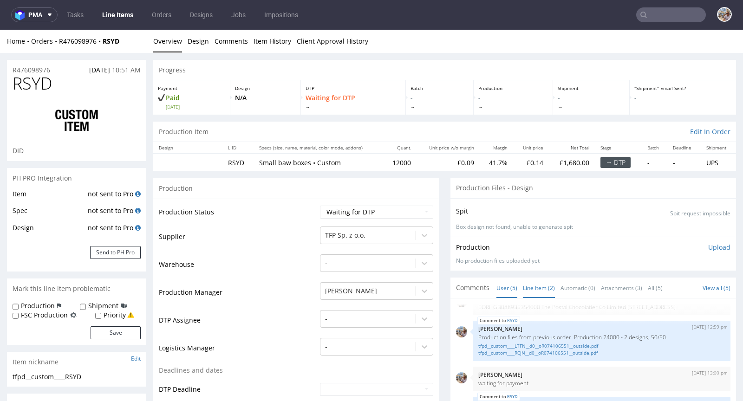
click at [523, 282] on link "Line Item (2)" at bounding box center [539, 288] width 32 height 20
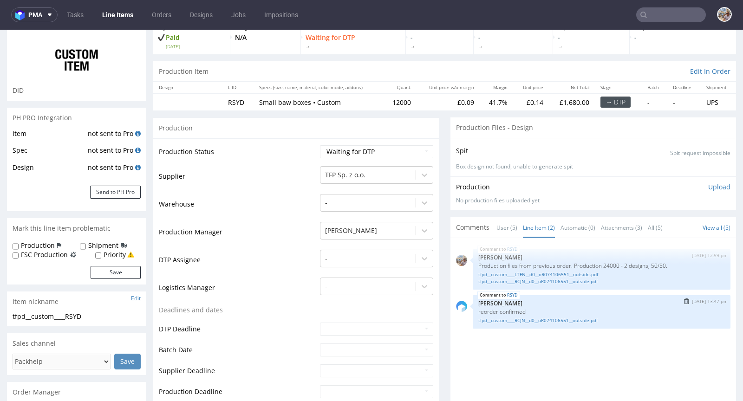
scroll to position [64, 0]
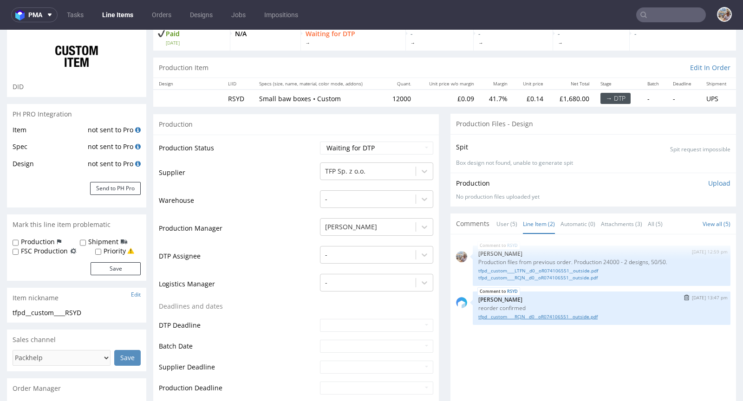
click at [538, 314] on link "tfpd__custom____RCJN__d0__oR074106551__outside.pdf" at bounding box center [601, 316] width 246 height 7
click at [113, 187] on button "Send to PH Pro" at bounding box center [115, 188] width 51 height 13
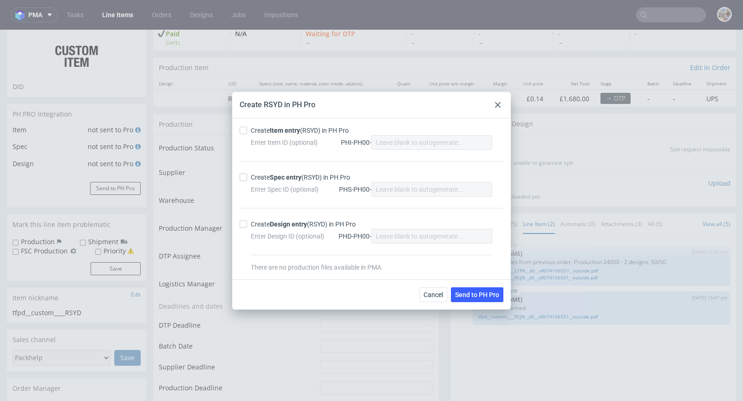
click at [281, 128] on strong "Item entry" at bounding box center [285, 130] width 30 height 7
click at [247, 128] on input "Create Item entry (RSYD) in PH Pro" at bounding box center [243, 130] width 7 height 7
checkbox input "true"
click at [270, 173] on div "Create Spec entry (RSYD) in PH Pro" at bounding box center [300, 177] width 99 height 9
click at [247, 174] on input "Create Spec entry (RSYD) in PH Pro" at bounding box center [243, 177] width 7 height 7
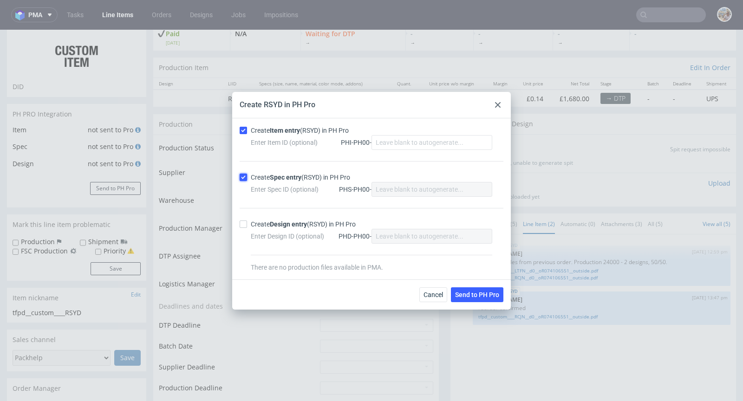
checkbox input "true"
click at [470, 292] on span "Send to PH Pro" at bounding box center [477, 295] width 44 height 6
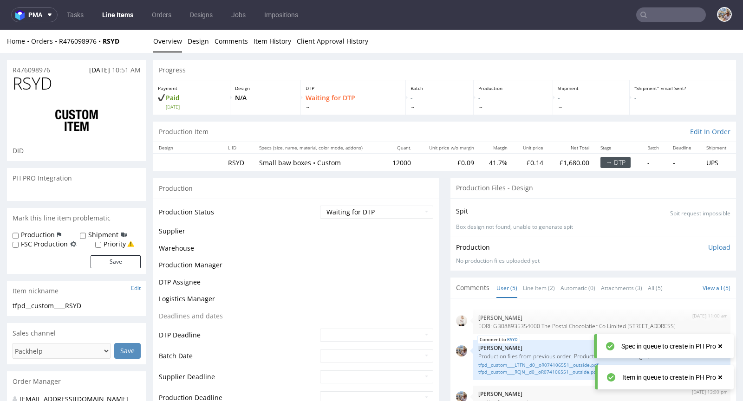
scroll to position [26, 0]
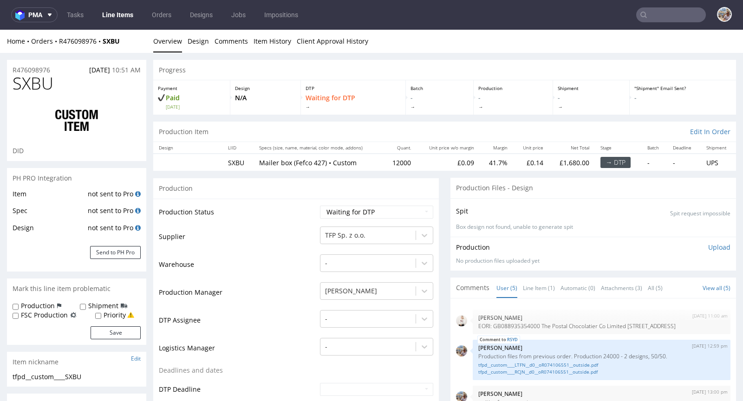
scroll to position [26, 0]
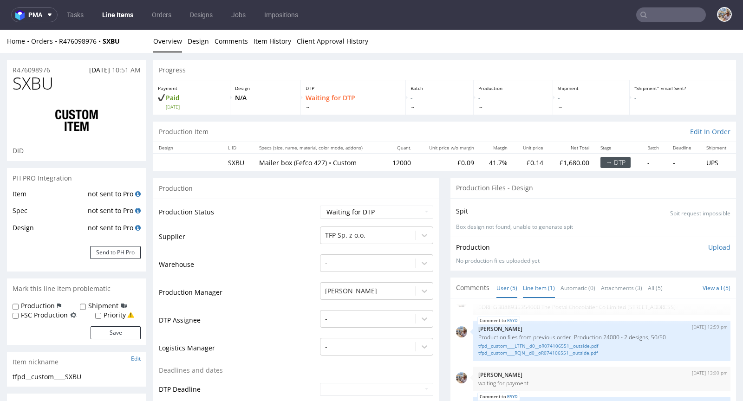
click at [538, 285] on link "Line Item (1)" at bounding box center [539, 288] width 32 height 20
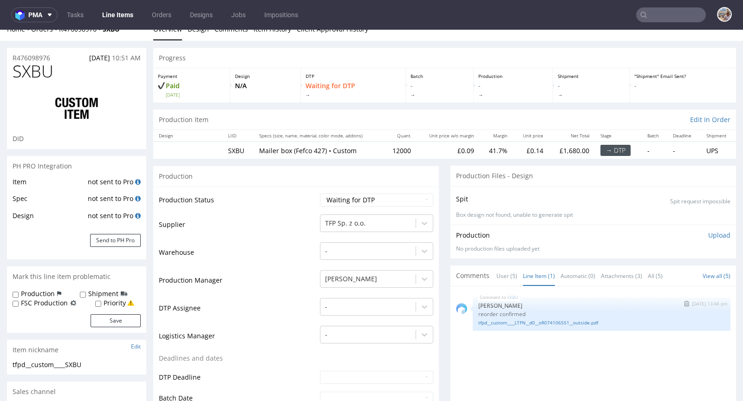
scroll to position [18, 0]
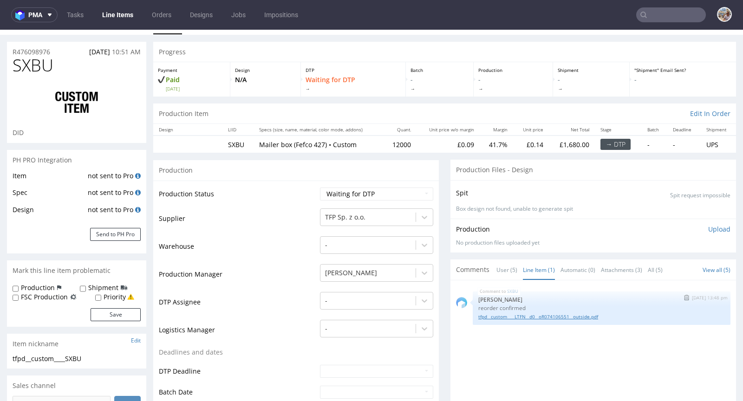
click at [532, 314] on link "tfpd__custom____LTFN__d0__oR074106551__outside.pdf" at bounding box center [601, 316] width 246 height 7
click at [132, 230] on button "Send to PH Pro" at bounding box center [115, 234] width 51 height 13
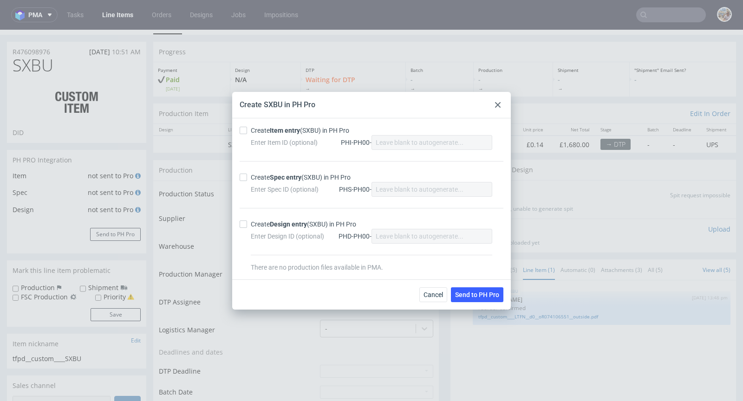
click at [258, 131] on div "Create Item entry (SXBU) in PH Pro" at bounding box center [300, 130] width 98 height 9
click at [247, 131] on input "Create Item entry (SXBU) in PH Pro" at bounding box center [243, 130] width 7 height 7
checkbox input "true"
click at [260, 175] on div "Create Spec entry (SXBU) in PH Pro" at bounding box center [301, 177] width 100 height 9
click at [247, 175] on input "Create Spec entry (SXBU) in PH Pro" at bounding box center [243, 177] width 7 height 7
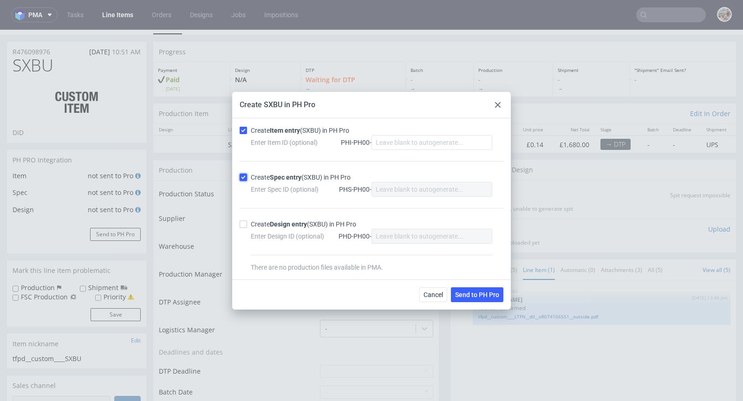
checkbox input "true"
click at [487, 299] on button "Send to PH Pro" at bounding box center [477, 294] width 52 height 15
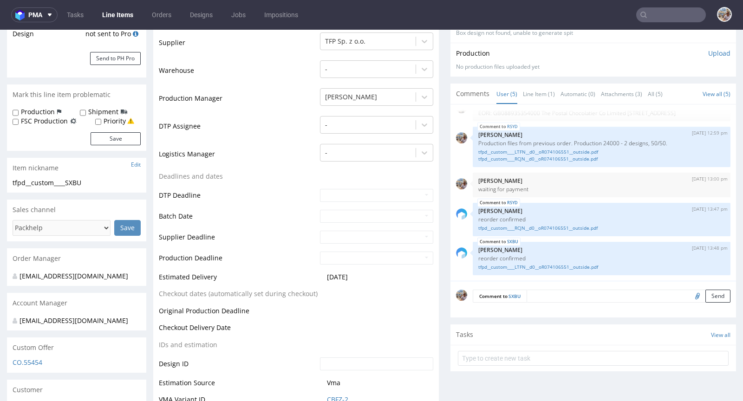
scroll to position [0, 0]
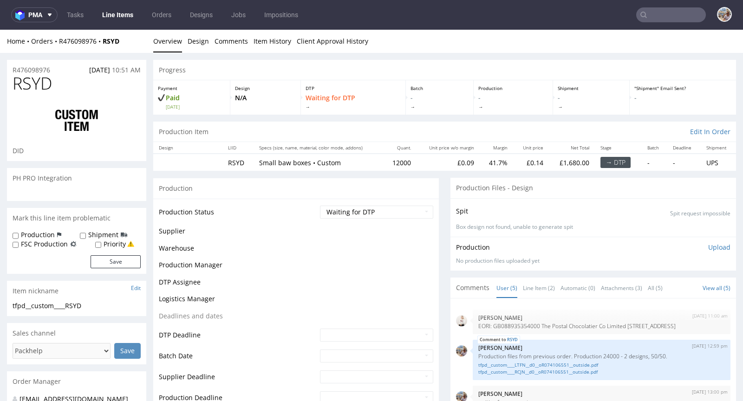
scroll to position [26, 0]
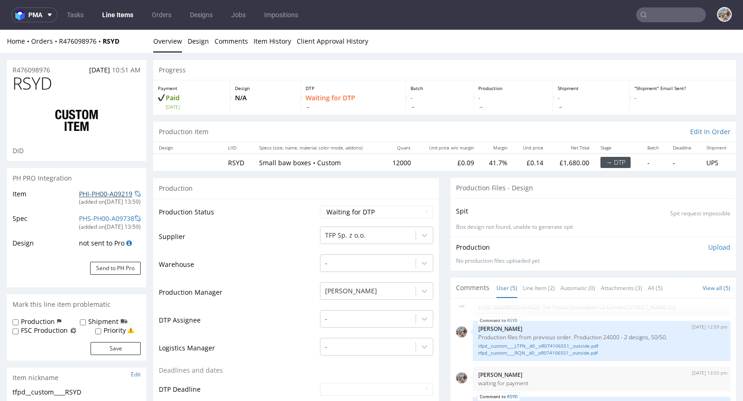
click at [100, 193] on link "PHI-PH00-A09219" at bounding box center [105, 193] width 53 height 9
click at [541, 292] on link "Line Item (2)" at bounding box center [539, 288] width 32 height 20
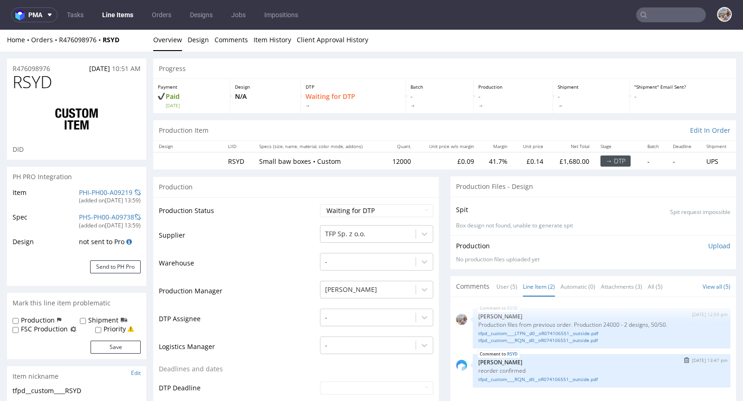
scroll to position [2, 0]
click at [533, 376] on link "tfpd__custom____RCJN__d0__oR074106551__outside.pdf" at bounding box center [601, 379] width 246 height 7
click at [87, 192] on link "PHI-PH00-A09219" at bounding box center [105, 192] width 53 height 9
drag, startPoint x: 404, startPoint y: 159, endPoint x: 386, endPoint y: 161, distance: 18.2
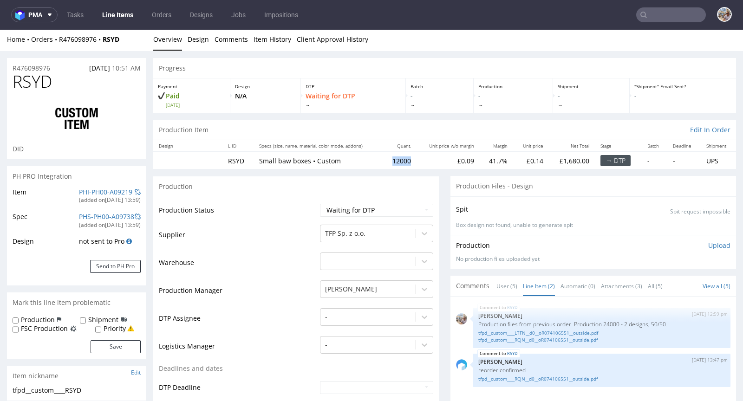
click at [386, 161] on td "12000" at bounding box center [398, 160] width 33 height 17
copy td "12000"
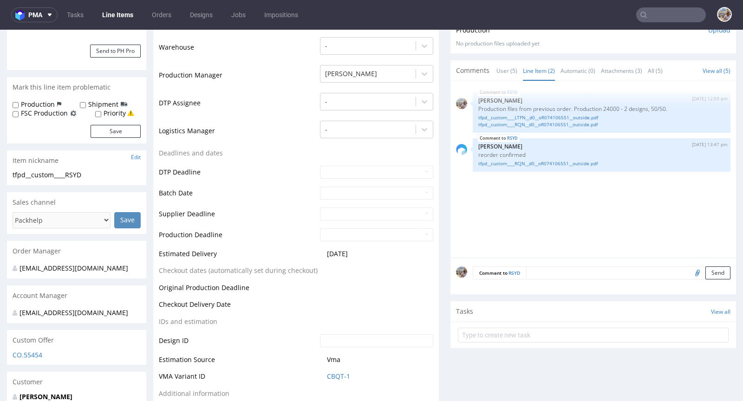
scroll to position [228, 0]
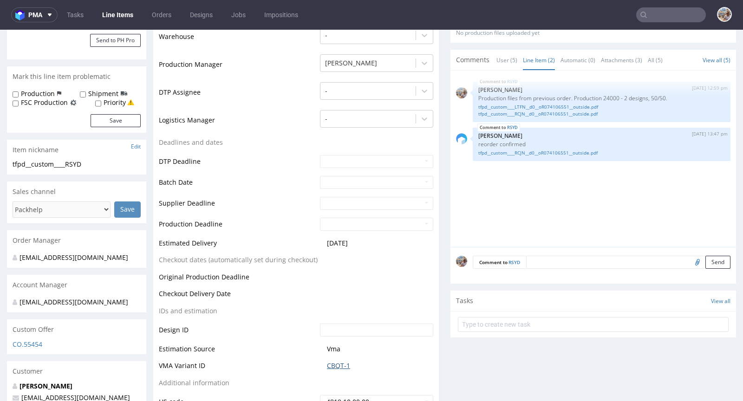
click at [331, 366] on link "CBQT-1" at bounding box center [338, 365] width 23 height 9
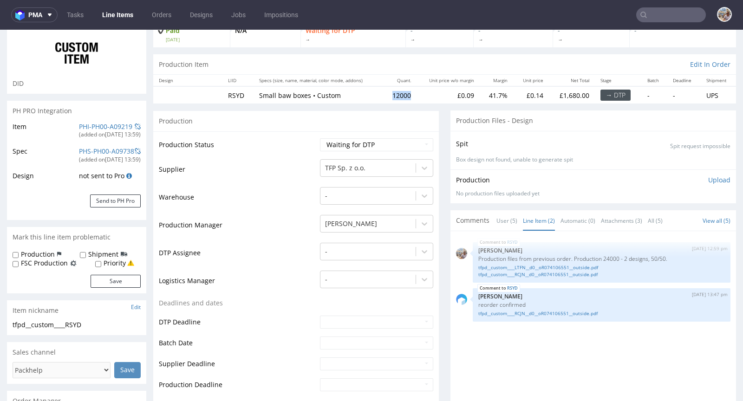
scroll to position [0, 0]
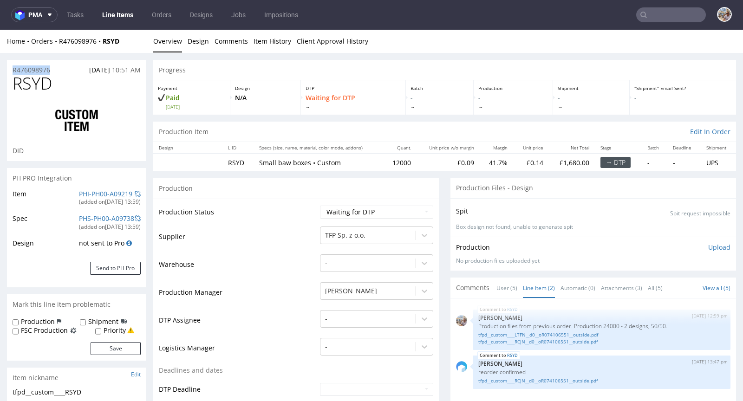
drag, startPoint x: 61, startPoint y: 69, endPoint x: 12, endPoint y: 69, distance: 49.2
click at [12, 69] on div "R476098976 06.10.2025 10:51 AM" at bounding box center [76, 67] width 139 height 15
copy p "R476098976"
drag, startPoint x: 44, startPoint y: 89, endPoint x: 25, endPoint y: 89, distance: 19.0
click at [25, 89] on span "RSYD" at bounding box center [32, 83] width 39 height 19
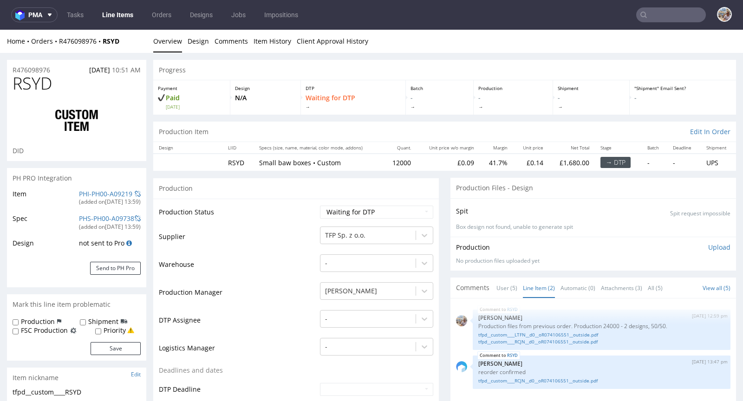
click at [71, 91] on h1 "RSYD" at bounding box center [77, 83] width 128 height 19
drag, startPoint x: 70, startPoint y: 87, endPoint x: 13, endPoint y: 86, distance: 57.1
click at [13, 86] on h1 "RSYD" at bounding box center [77, 83] width 128 height 19
copy span "RSYD"
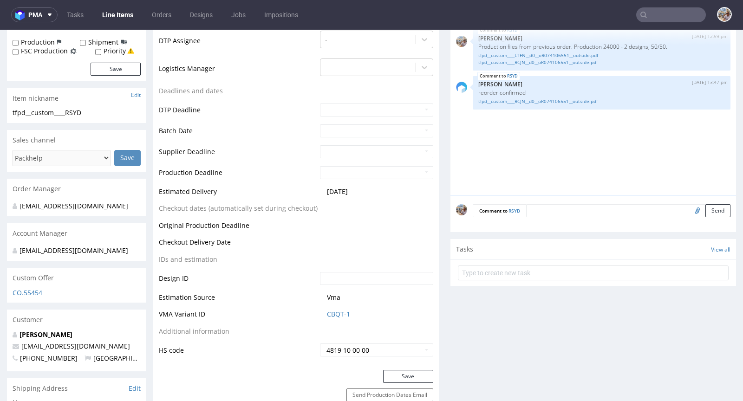
scroll to position [279, 0]
click at [333, 310] on link "CBQT-1" at bounding box center [338, 314] width 23 height 9
click at [341, 313] on link "CBQT-1" at bounding box center [338, 314] width 23 height 9
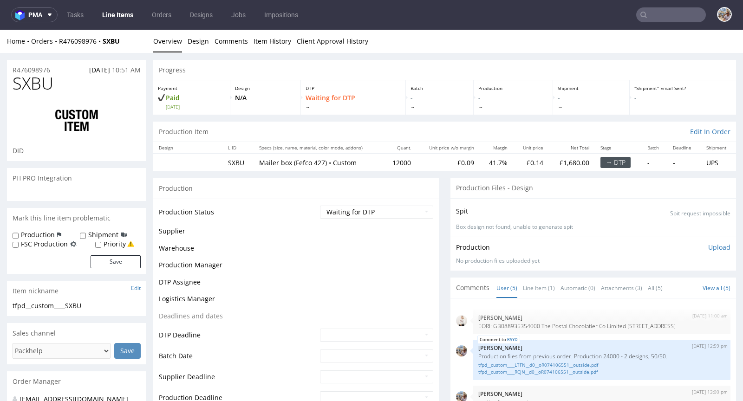
scroll to position [26, 0]
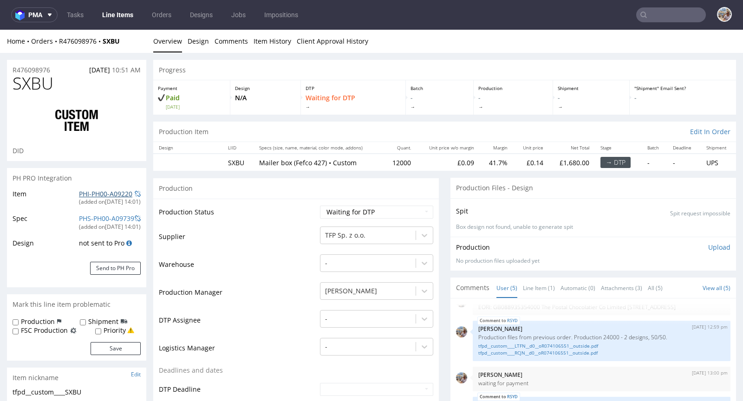
click at [103, 192] on link "PHI-PH00-A09220" at bounding box center [105, 193] width 53 height 9
drag, startPoint x: 59, startPoint y: 86, endPoint x: 11, endPoint y: 86, distance: 47.8
click at [11, 86] on div "SXBU DID" at bounding box center [76, 117] width 139 height 87
copy span "SXBU"
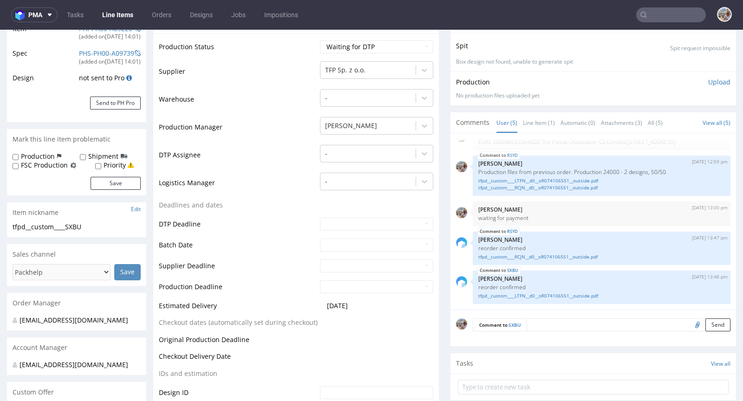
scroll to position [221, 0]
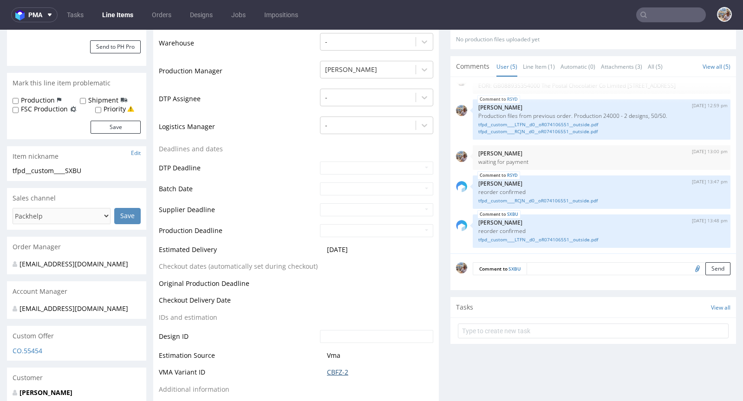
click at [336, 373] on link "CBFZ-2" at bounding box center [337, 372] width 21 height 9
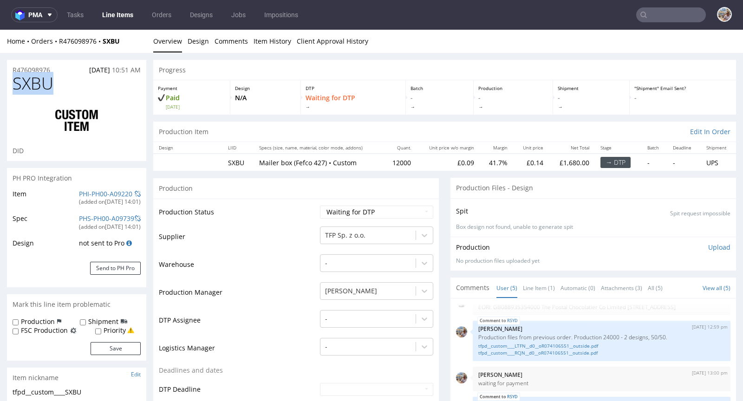
click at [58, 86] on h1 "SXBU" at bounding box center [77, 83] width 128 height 19
drag, startPoint x: 59, startPoint y: 81, endPoint x: 11, endPoint y: 81, distance: 48.3
click at [11, 81] on div "SXBU DID" at bounding box center [76, 117] width 139 height 87
copy span "SXBU"
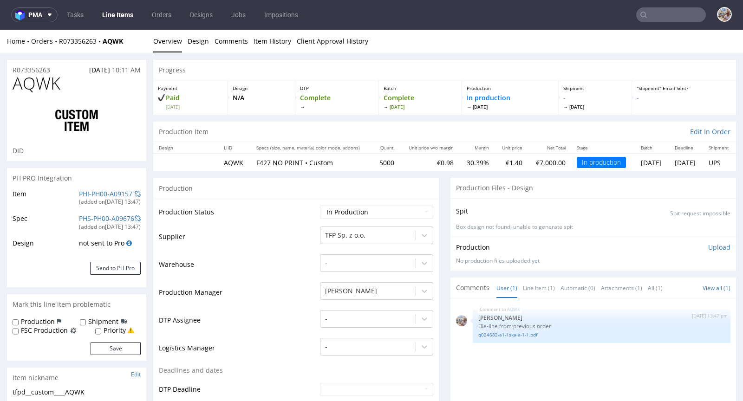
select select "in_progress"
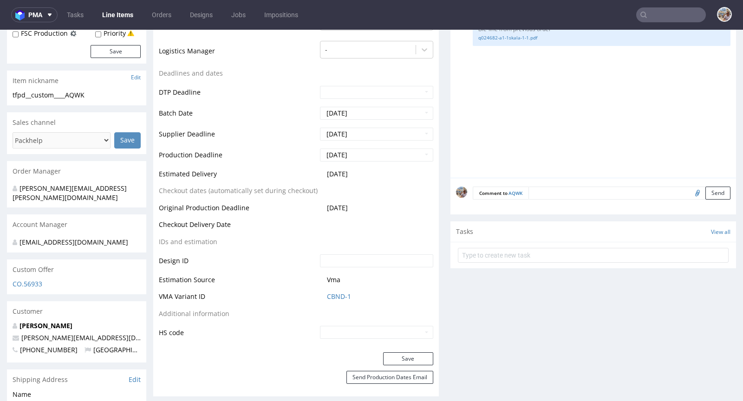
scroll to position [517, 0]
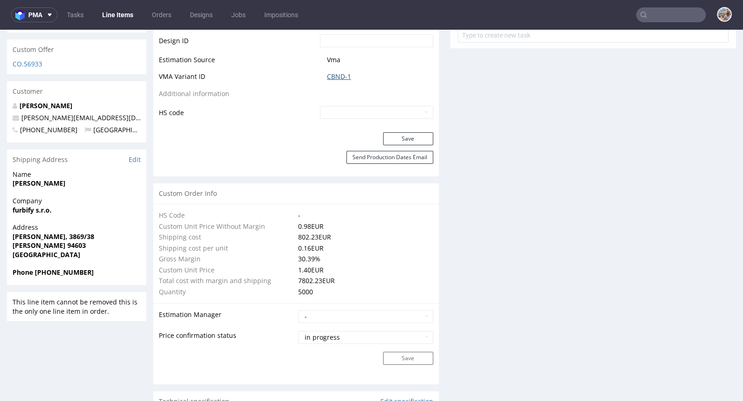
click at [334, 78] on link "CBND-1" at bounding box center [339, 76] width 24 height 9
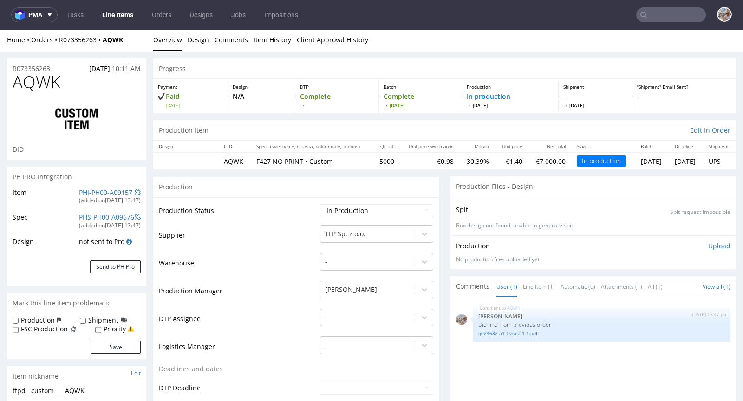
scroll to position [2, 0]
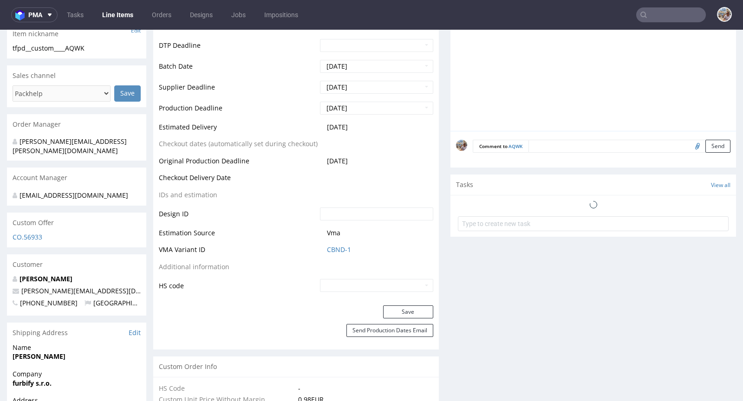
select select "in_progress"
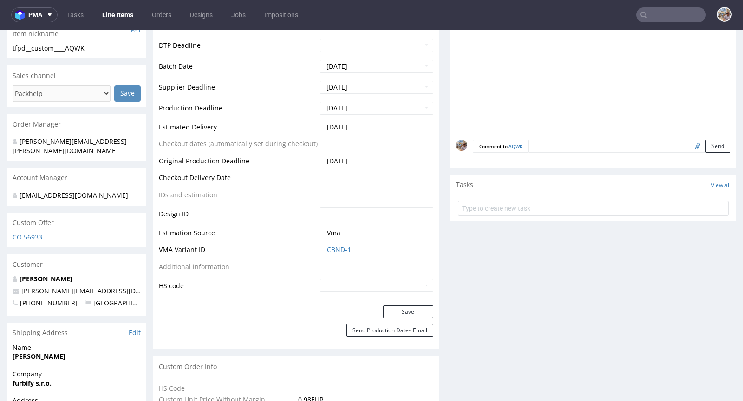
scroll to position [428, 0]
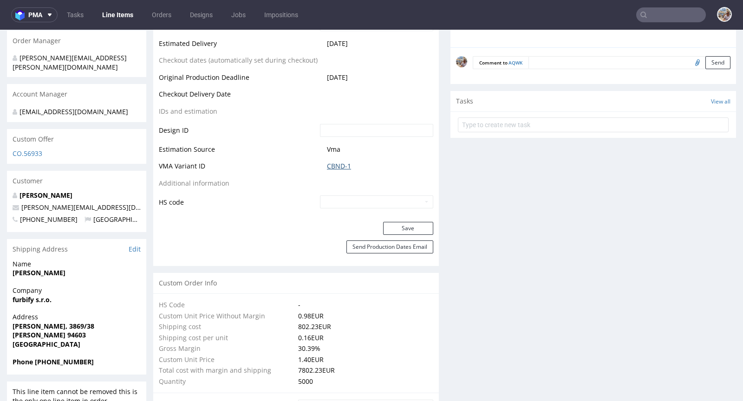
click at [343, 169] on link "CBND-1" at bounding box center [339, 166] width 24 height 9
click at [651, 16] on input "text" at bounding box center [671, 14] width 70 height 15
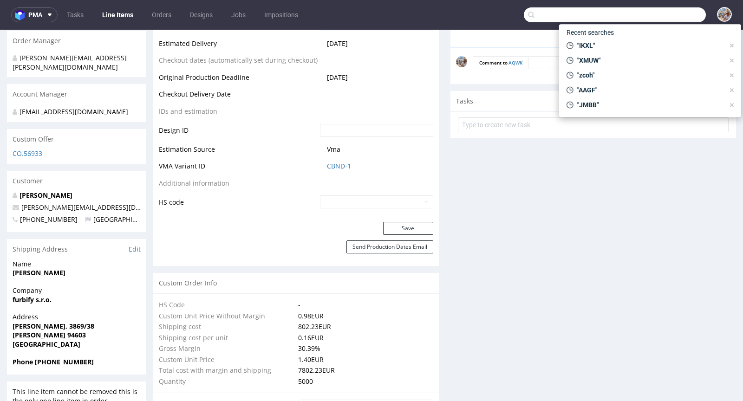
paste input "PYEX"
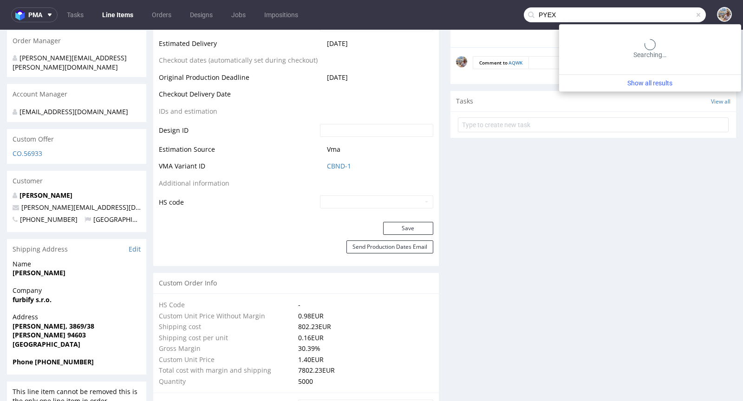
type input "PYEX"
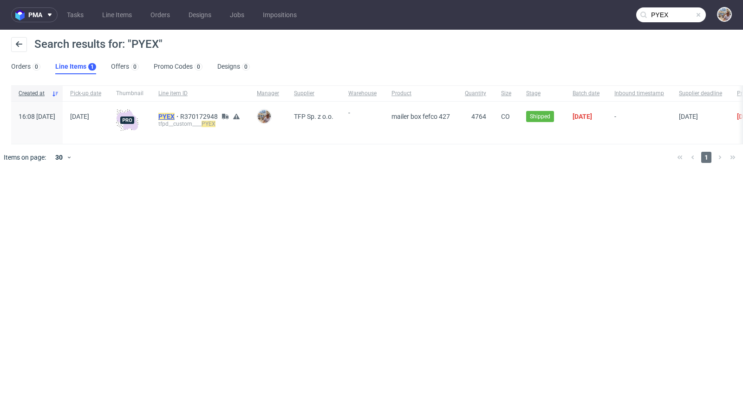
click at [175, 113] on mark "PYEX" at bounding box center [166, 116] width 16 height 7
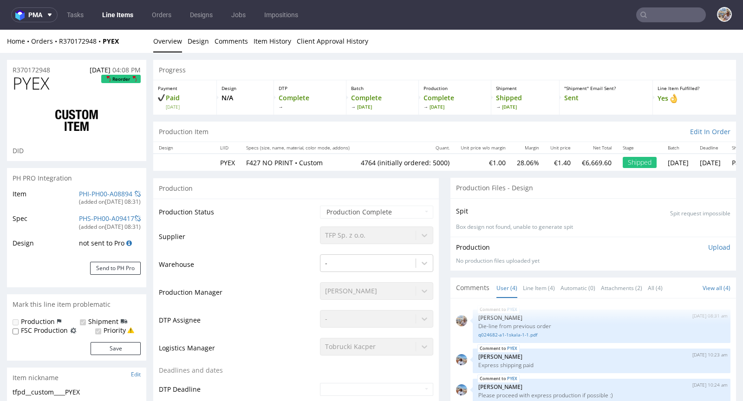
select select "in_progress"
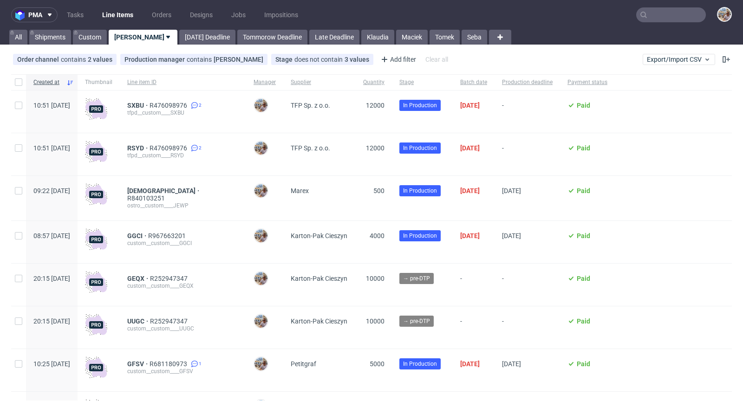
click at [668, 13] on input "text" at bounding box center [671, 14] width 70 height 15
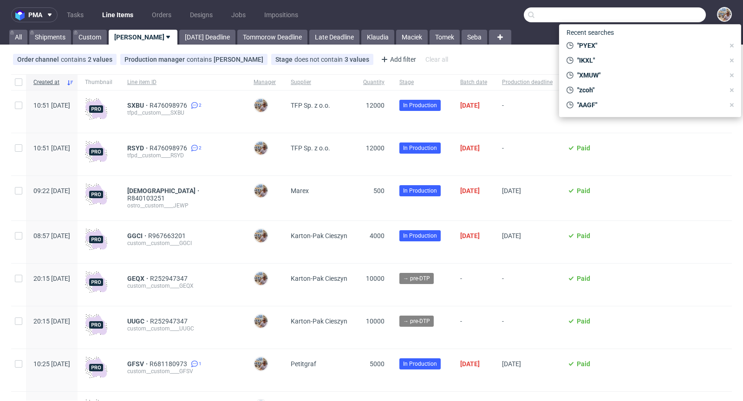
paste input "ZOBC"
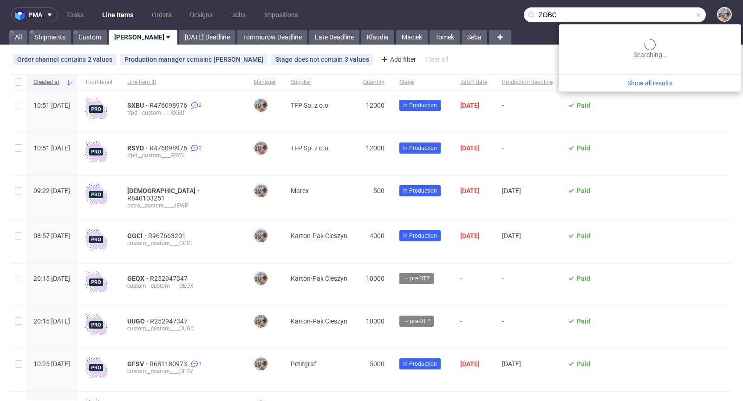
type input "ZOBC"
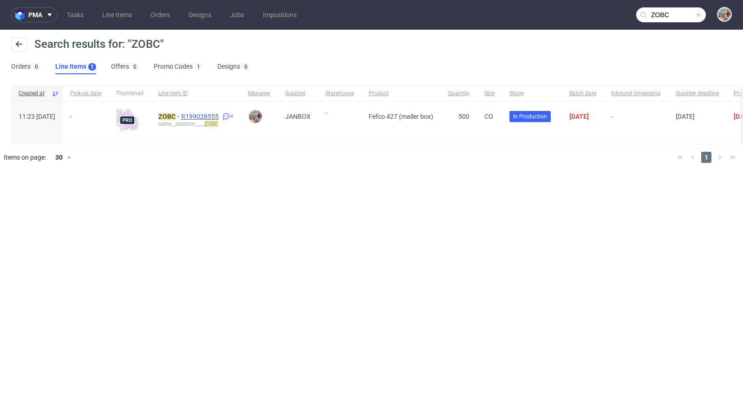
click at [220, 115] on span "R199028555" at bounding box center [200, 116] width 39 height 7
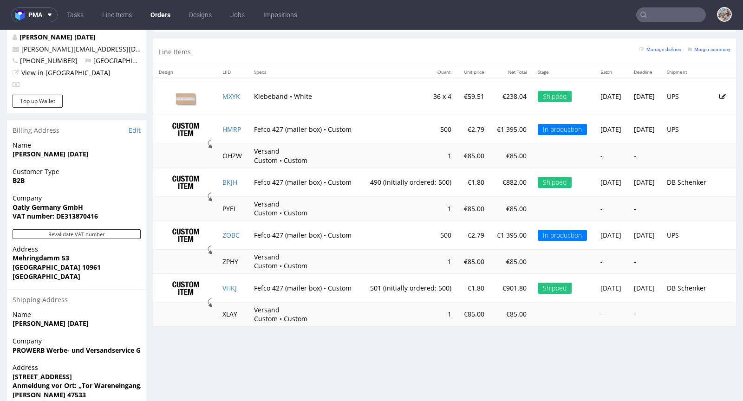
scroll to position [504, 0]
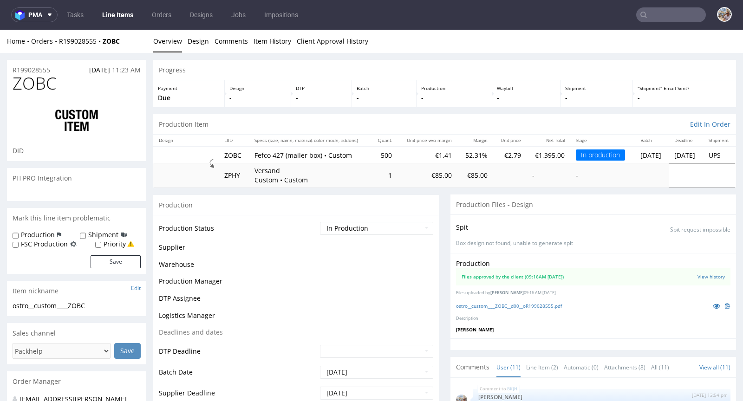
scroll to position [230, 0]
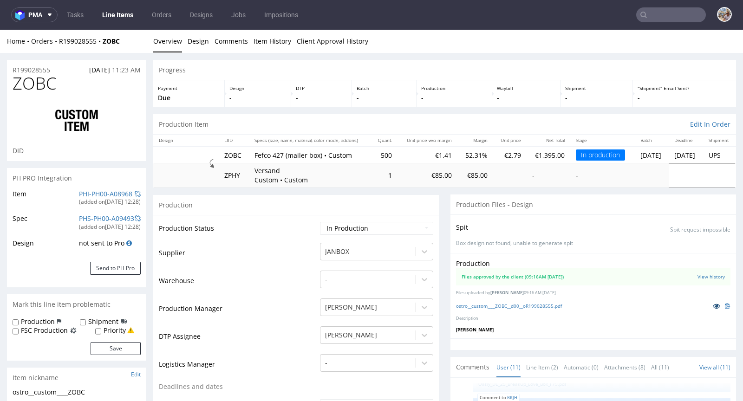
click at [708, 301] on link at bounding box center [716, 306] width 17 height 10
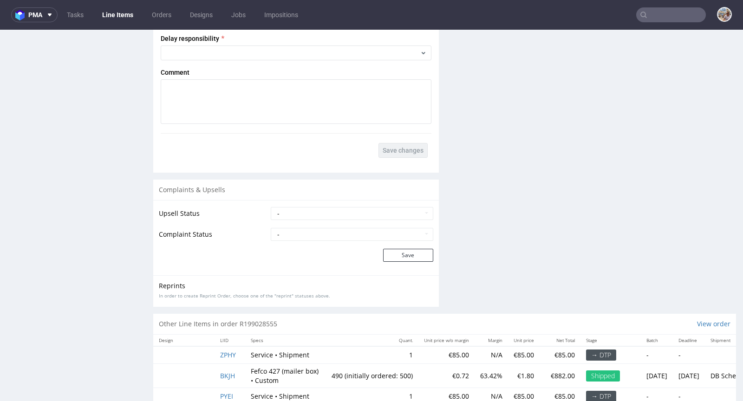
scroll to position [1738, 0]
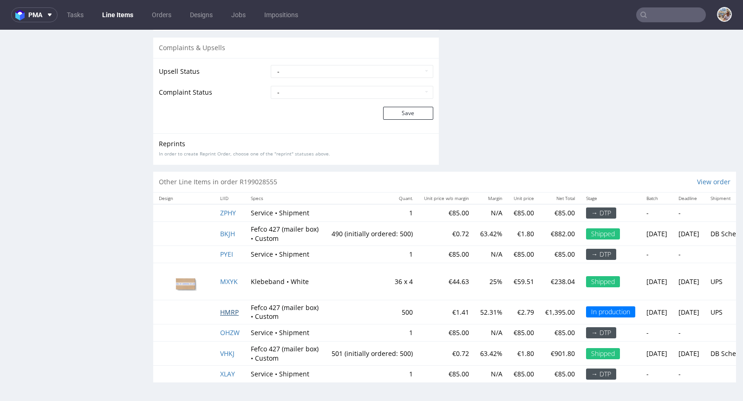
click at [227, 309] on span "HMRP" at bounding box center [229, 312] width 19 height 9
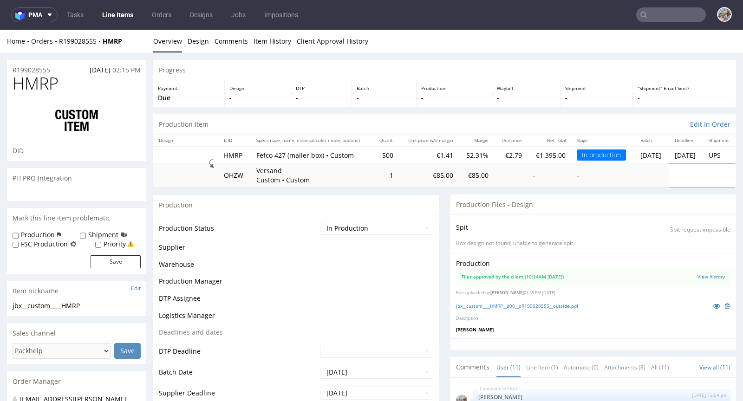
scroll to position [230, 0]
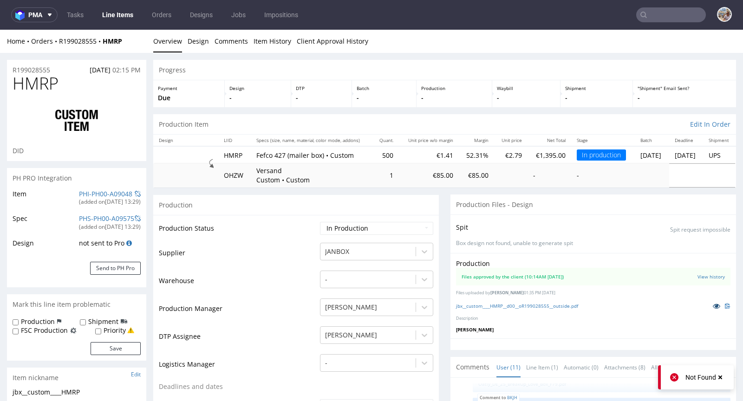
click at [713, 305] on icon at bounding box center [716, 306] width 7 height 6
drag, startPoint x: 128, startPoint y: 40, endPoint x: 105, endPoint y: 45, distance: 23.2
click at [105, 45] on div "Home Orders R199028555 HMRP" at bounding box center [76, 41] width 139 height 9
copy strong "HMRP"
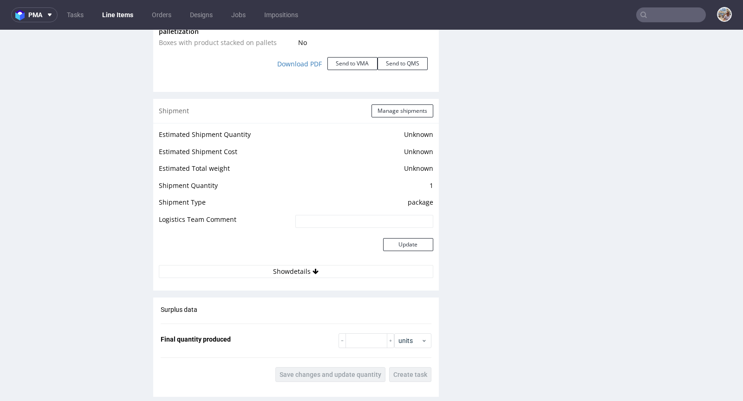
scroll to position [1262, 0]
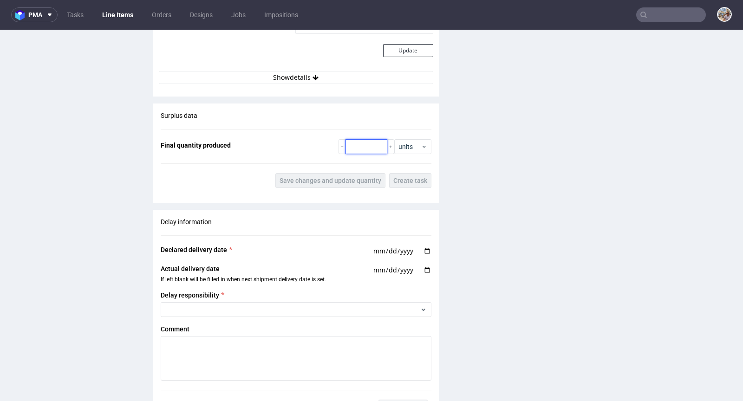
click at [359, 148] on input "number" at bounding box center [366, 146] width 42 height 15
type input "500"
click at [303, 177] on span "Save changes and update quantity" at bounding box center [330, 180] width 102 height 6
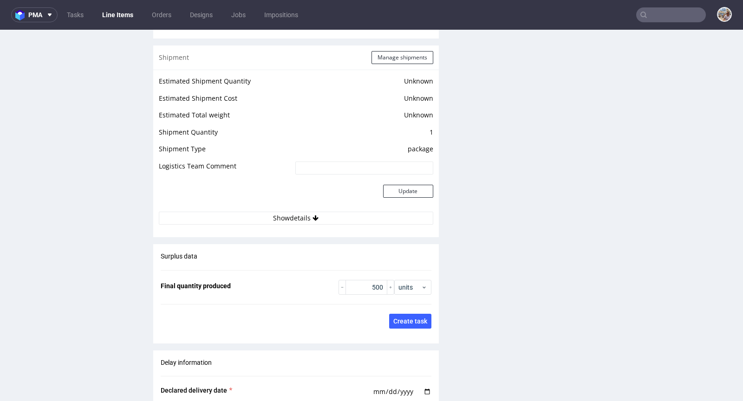
scroll to position [964, 0]
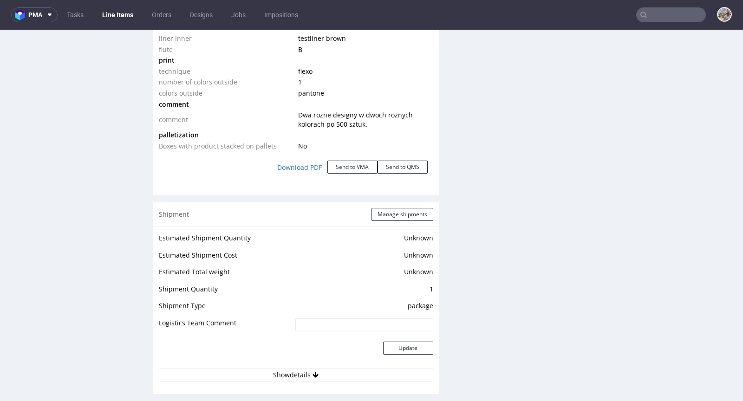
click at [382, 205] on div "Shipment Manage shipments" at bounding box center [295, 214] width 285 height 24
click at [382, 214] on button "Manage shipments" at bounding box center [402, 214] width 62 height 13
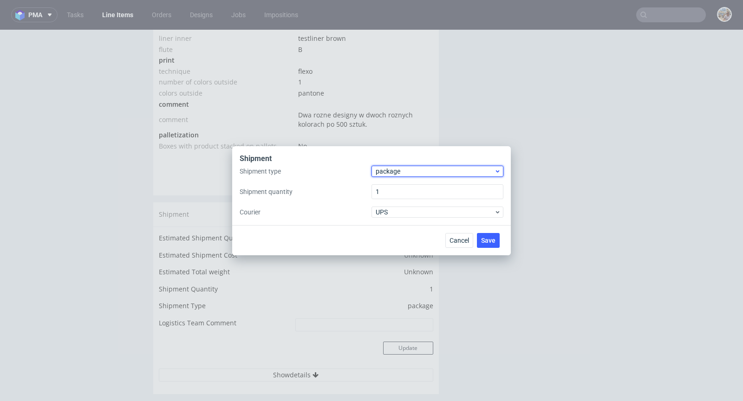
click at [406, 168] on span "package" at bounding box center [435, 171] width 118 height 9
click at [395, 186] on div "pallet" at bounding box center [437, 190] width 124 height 17
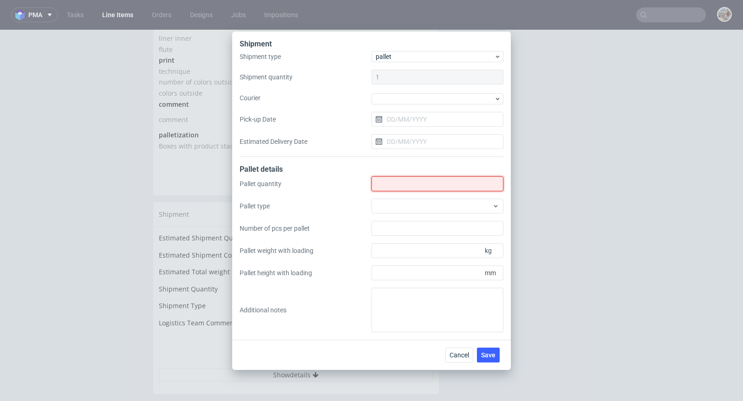
click at [427, 185] on input "Shipment type" at bounding box center [437, 183] width 132 height 15
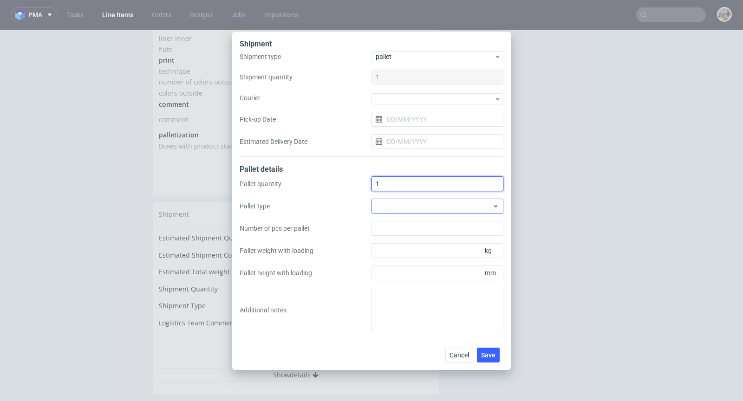
type input "1"
click at [420, 205] on div at bounding box center [437, 206] width 132 height 15
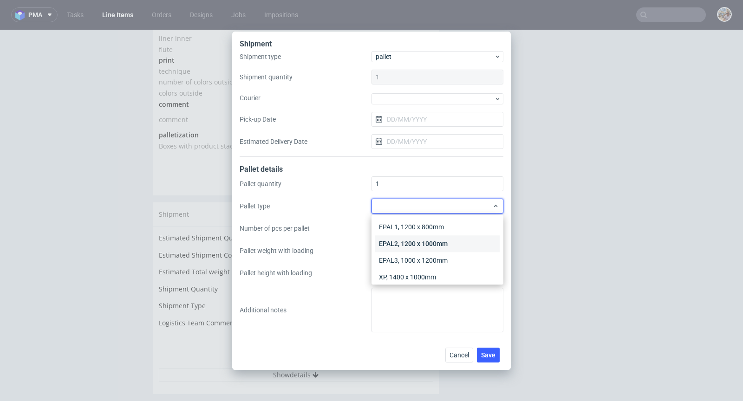
click at [422, 237] on div "EPAL2, 1200 x 1000mm" at bounding box center [437, 243] width 124 height 17
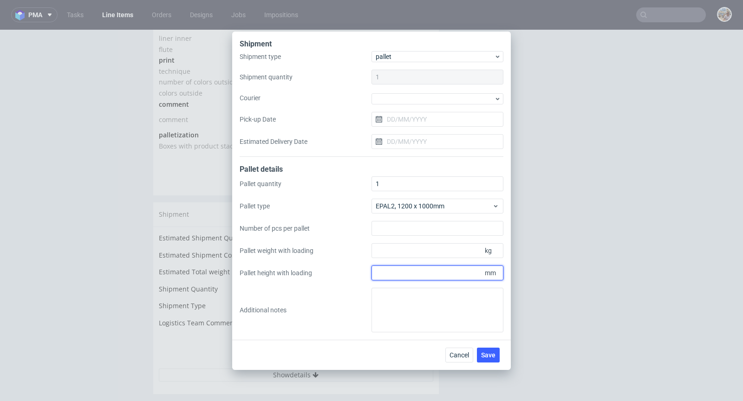
click at [435, 278] on input "Pallet height with loading" at bounding box center [437, 273] width 132 height 15
type input "1600"
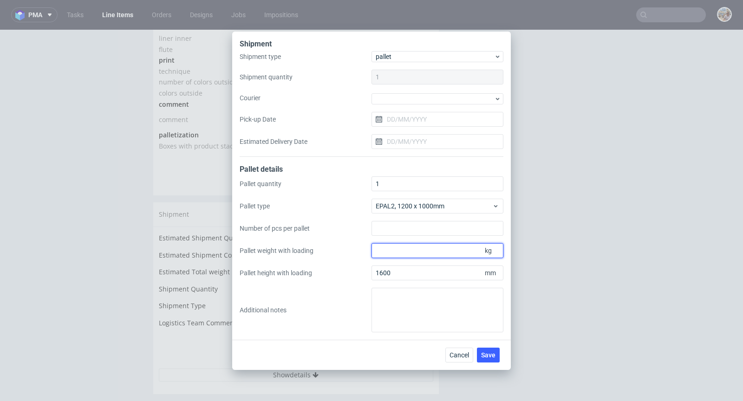
click at [405, 258] on input "Pallet weight with loading" at bounding box center [437, 250] width 132 height 15
type input "250"
click at [487, 352] on span "Save" at bounding box center [488, 355] width 14 height 6
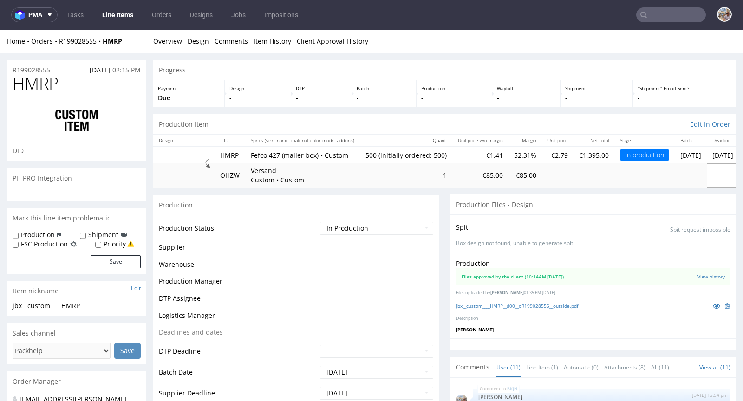
scroll to position [230, 0]
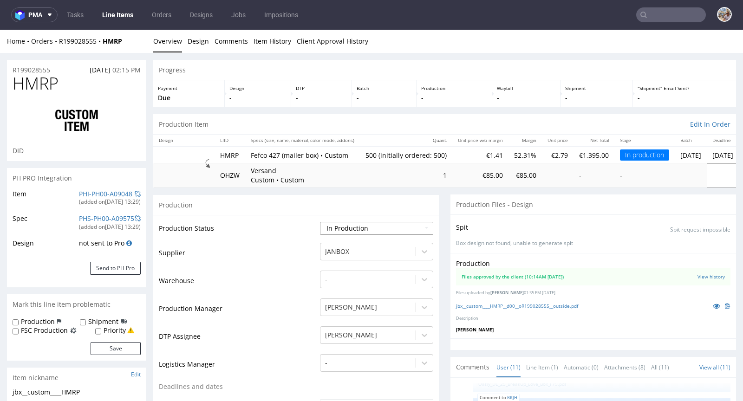
click at [352, 233] on select "Waiting for Artwork Waiting for Diecut Waiting for Mockup Waiting for DTP Waiti…" at bounding box center [376, 228] width 113 height 13
select select "production_complete"
click at [320, 222] on select "Waiting for Artwork Waiting for Diecut Waiting for Mockup Waiting for DTP Waiti…" at bounding box center [376, 228] width 113 height 13
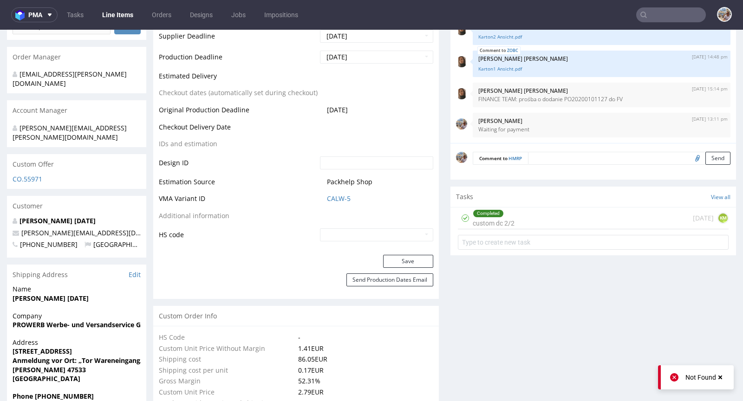
scroll to position [430, 0]
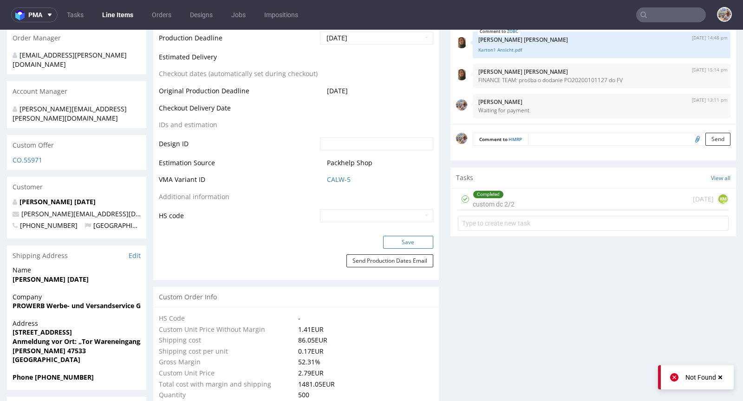
click at [395, 246] on button "Save" at bounding box center [408, 242] width 50 height 13
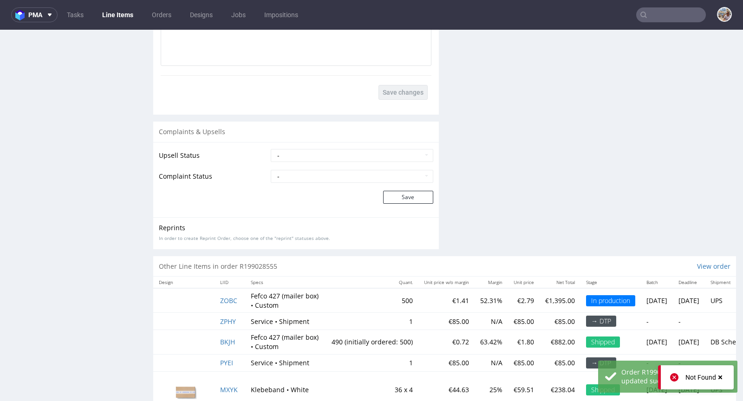
scroll to position [1730, 0]
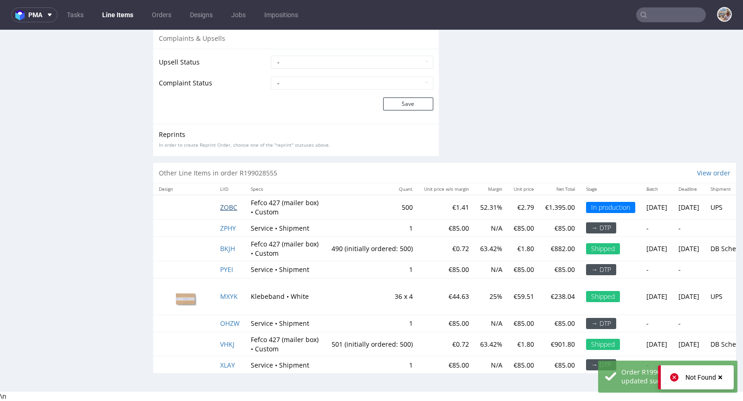
click at [232, 203] on span "ZOBC" at bounding box center [228, 207] width 17 height 9
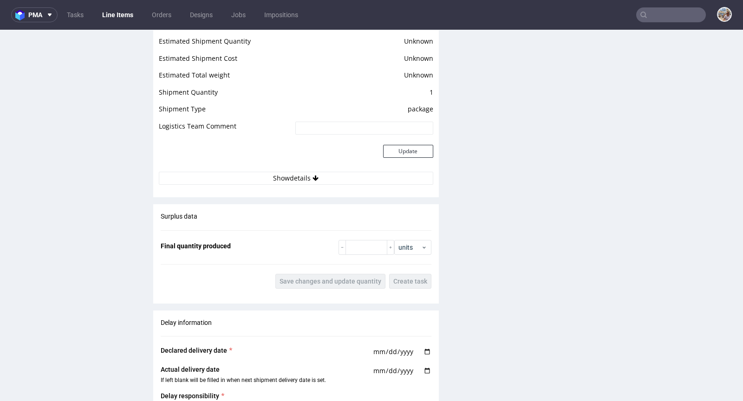
scroll to position [1273, 0]
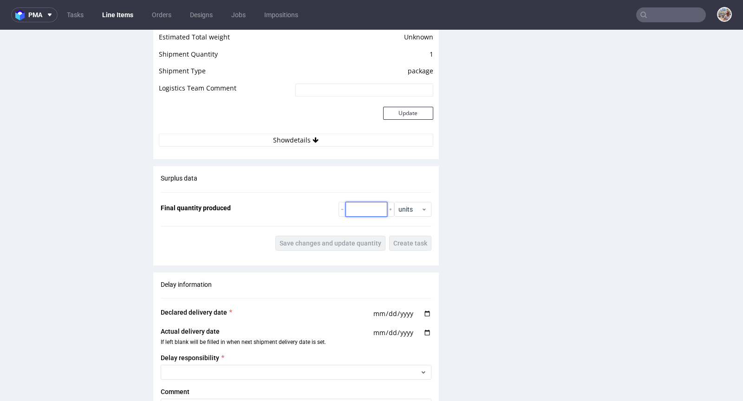
click at [356, 211] on input "number" at bounding box center [366, 209] width 42 height 15
type input "500"
click at [332, 236] on button "Save changes and update quantity" at bounding box center [330, 243] width 110 height 15
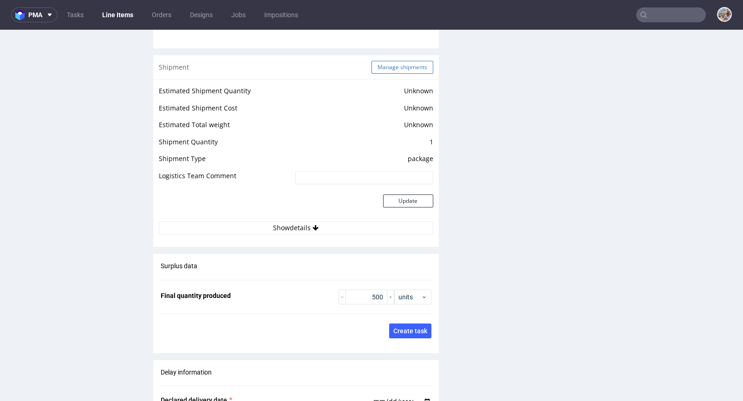
click at [393, 69] on button "Manage shipments" at bounding box center [402, 67] width 62 height 13
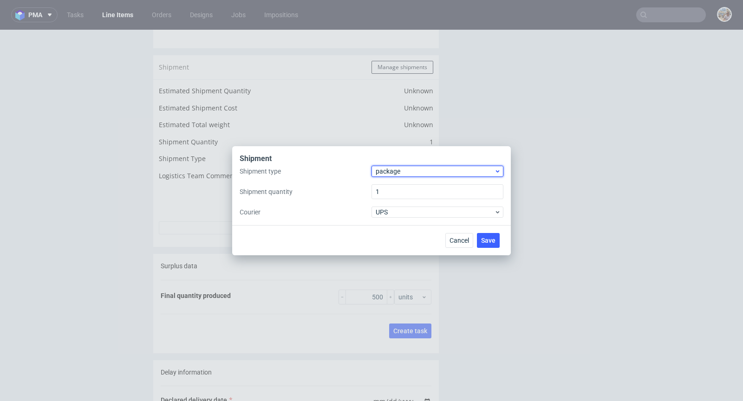
click at [383, 167] on span "package" at bounding box center [435, 171] width 118 height 9
click at [401, 188] on div "pallet" at bounding box center [437, 190] width 124 height 17
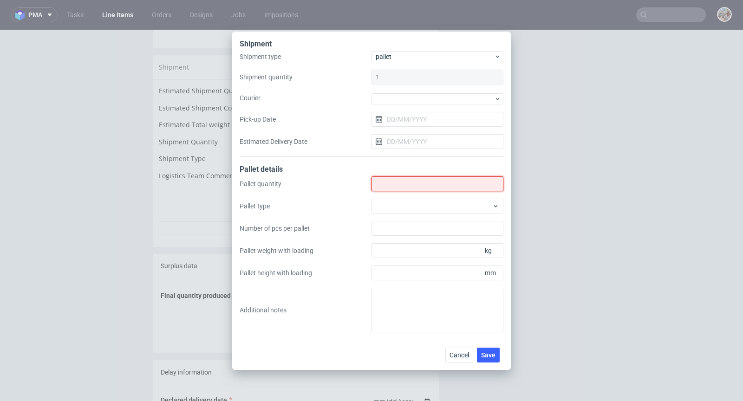
click at [405, 180] on input "Shipment type" at bounding box center [437, 183] width 132 height 15
type input "1"
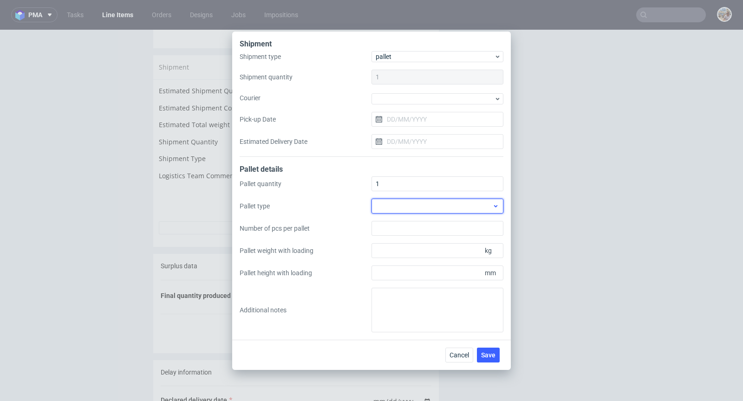
click at [421, 206] on div at bounding box center [437, 206] width 132 height 15
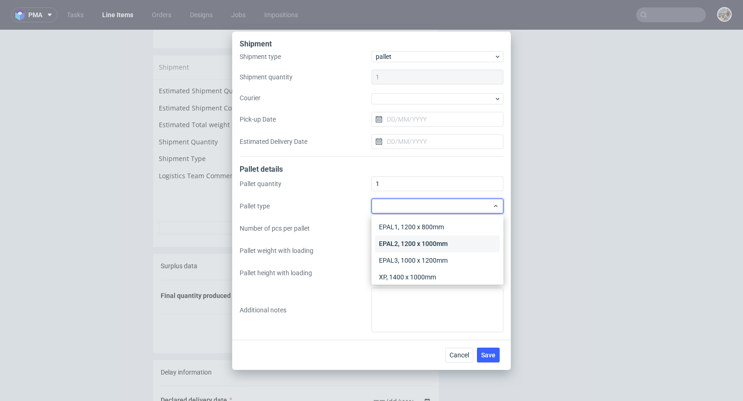
click at [424, 245] on div "EPAL2, 1200 x 1000mm" at bounding box center [437, 243] width 124 height 17
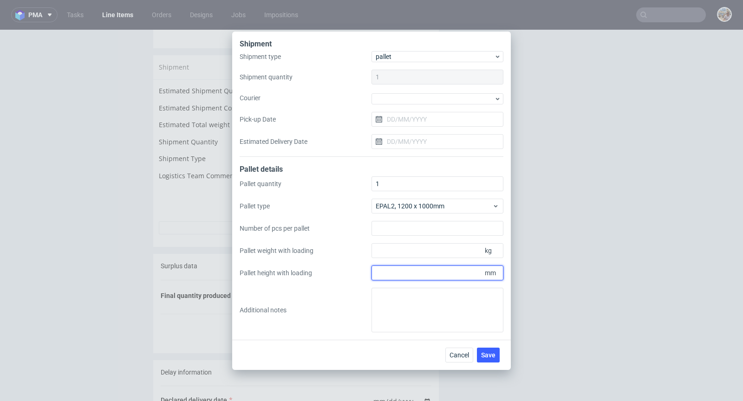
click at [417, 275] on input "Pallet height with loading" at bounding box center [437, 273] width 132 height 15
type input "1600"
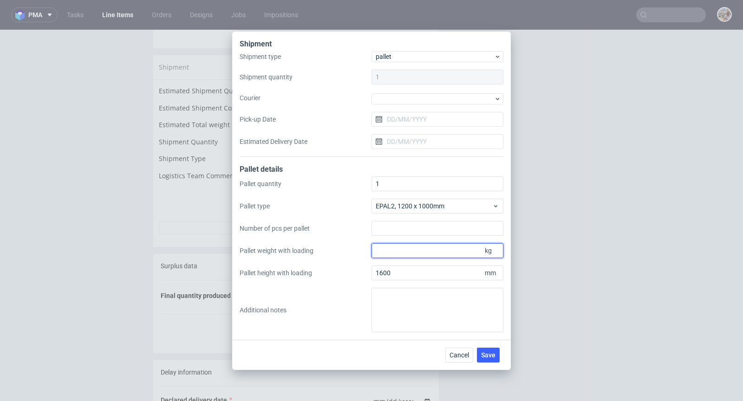
click at [416, 251] on input "Pallet weight with loading" at bounding box center [437, 250] width 132 height 15
type input "150"
click at [491, 354] on span "Save" at bounding box center [488, 355] width 14 height 6
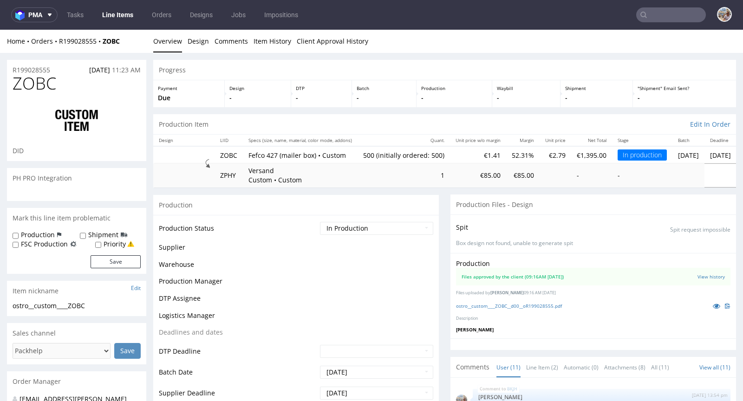
scroll to position [230, 0]
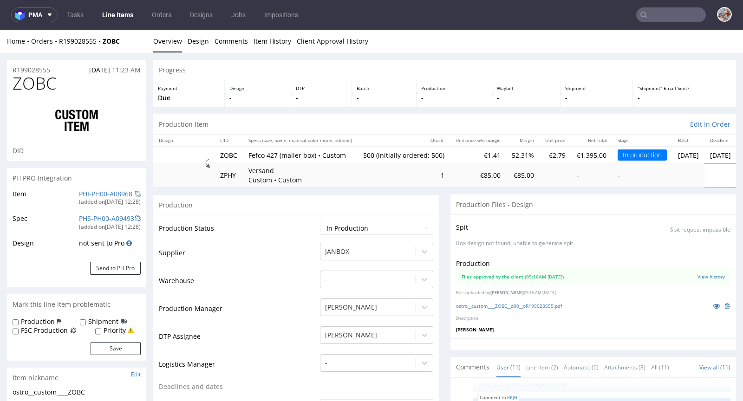
click at [358, 221] on td "Waiting for Artwork Waiting for Diecut Waiting for Mockup Waiting for DTP Waiti…" at bounding box center [376, 231] width 116 height 21
click at [357, 224] on select "Waiting for Artwork Waiting for Diecut Waiting for Mockup Waiting for DTP Waiti…" at bounding box center [376, 228] width 113 height 13
select select "production_complete"
click at [320, 222] on select "Waiting for Artwork Waiting for Diecut Waiting for Mockup Waiting for DTP Waiti…" at bounding box center [376, 228] width 113 height 13
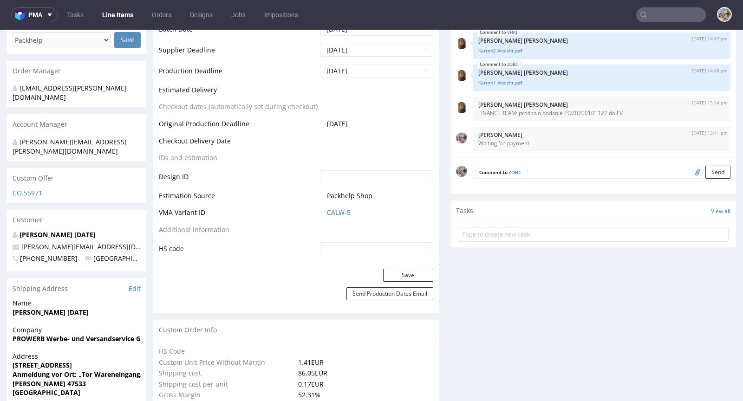
scroll to position [486, 0]
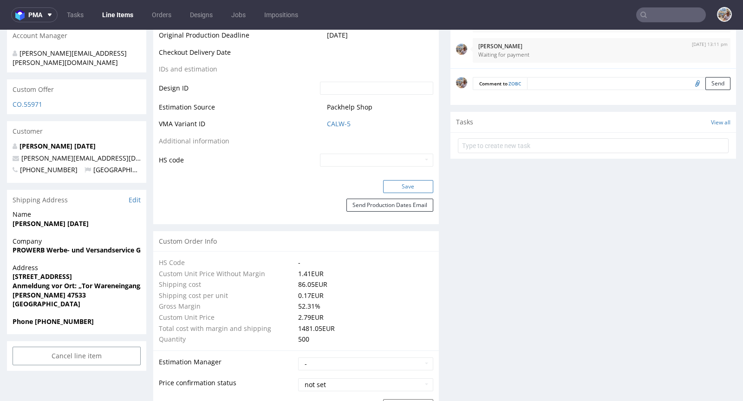
click at [408, 187] on button "Save" at bounding box center [408, 186] width 50 height 13
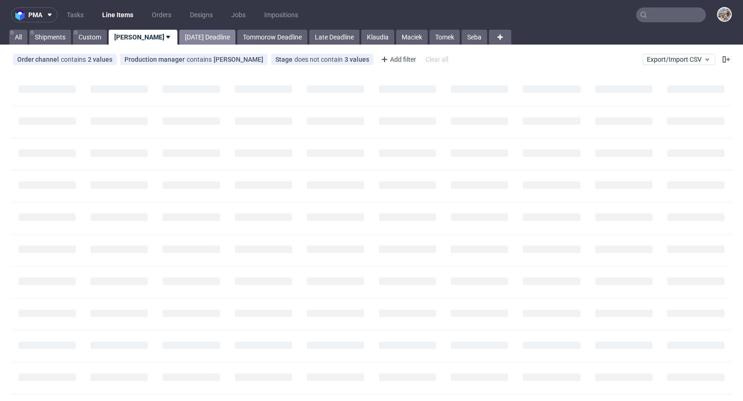
click at [188, 41] on link "[DATE] Deadline" at bounding box center [207, 37] width 56 height 15
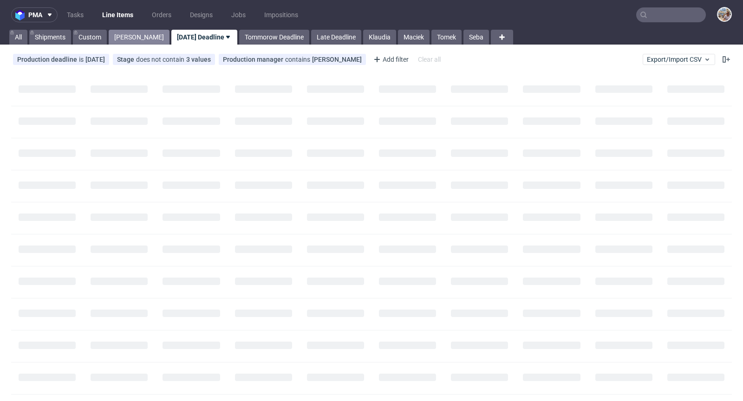
click at [125, 39] on link "[PERSON_NAME]" at bounding box center [139, 37] width 61 height 15
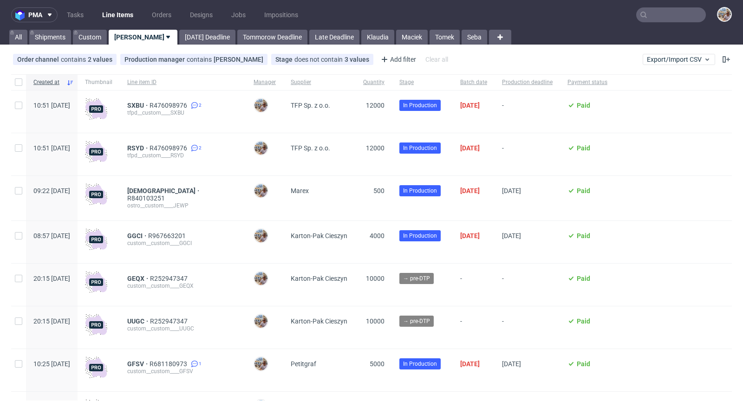
click at [661, 16] on input "text" at bounding box center [671, 14] width 70 height 15
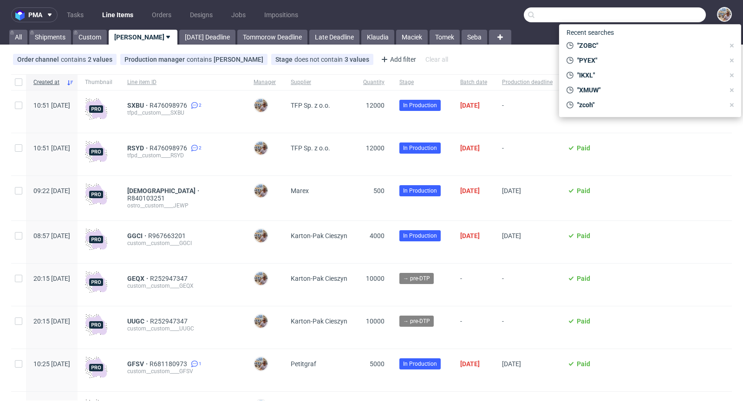
paste input "BJSY"
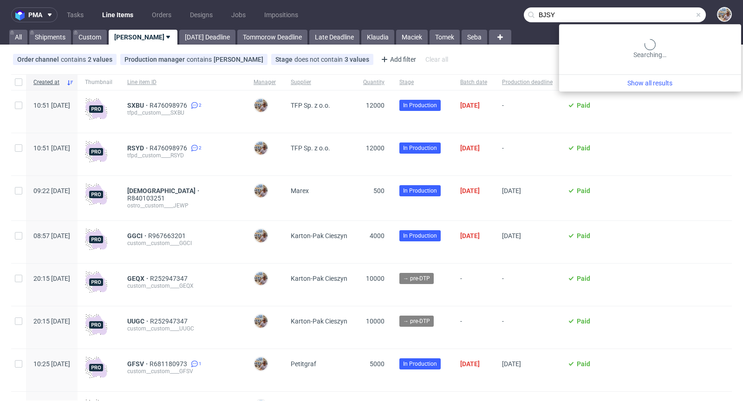
type input "BJSY"
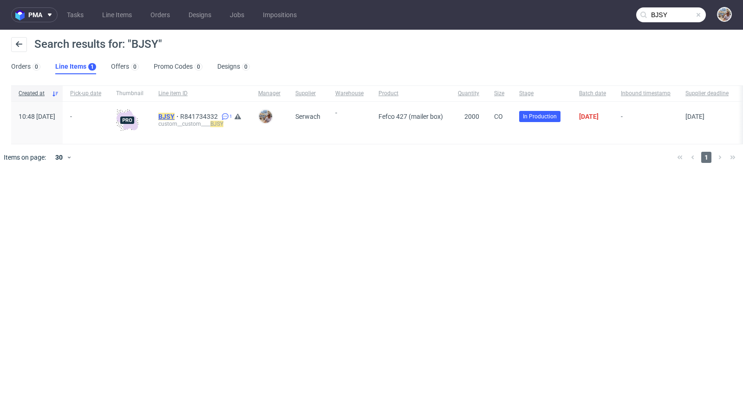
click at [175, 114] on mark "BJSY" at bounding box center [166, 116] width 16 height 7
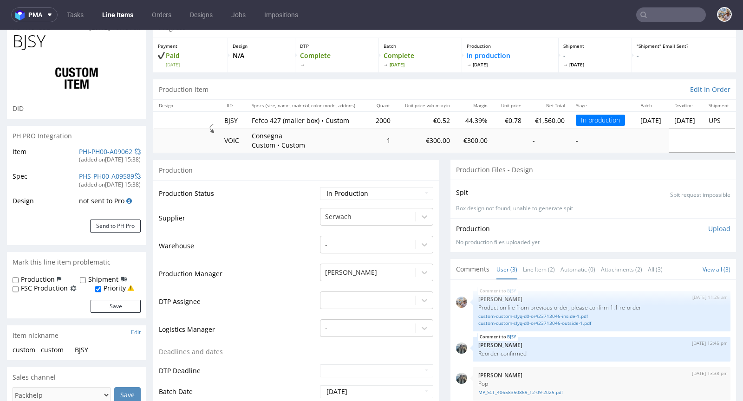
scroll to position [79, 0]
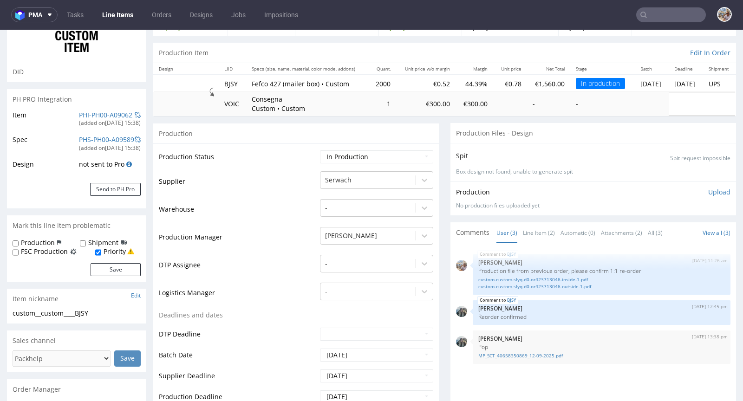
click at [539, 243] on div "BJSY 12th Sep 25 | 11:26 am Michał Palasek Production file from previous order,…" at bounding box center [592, 331] width 285 height 177
click at [536, 233] on link "Line Item (2)" at bounding box center [539, 233] width 32 height 20
click at [531, 280] on link "custom-custom-slyq-d0-or423713046-inside-1.pdf" at bounding box center [601, 279] width 246 height 7
click at [528, 287] on link "custom-custom-slyq-d0-or423713046-outside-1.pdf" at bounding box center [601, 286] width 246 height 7
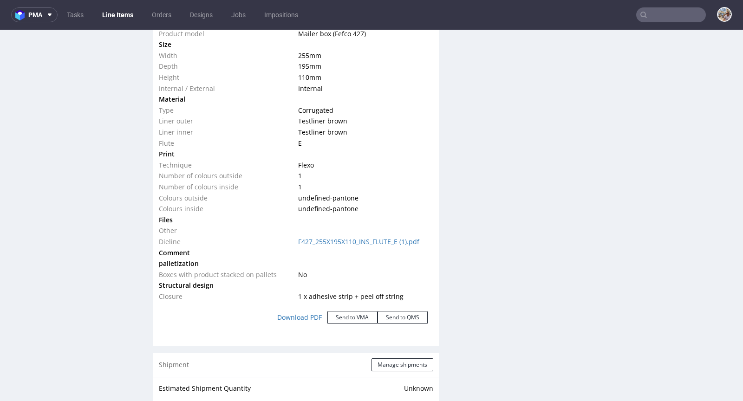
scroll to position [1284, 0]
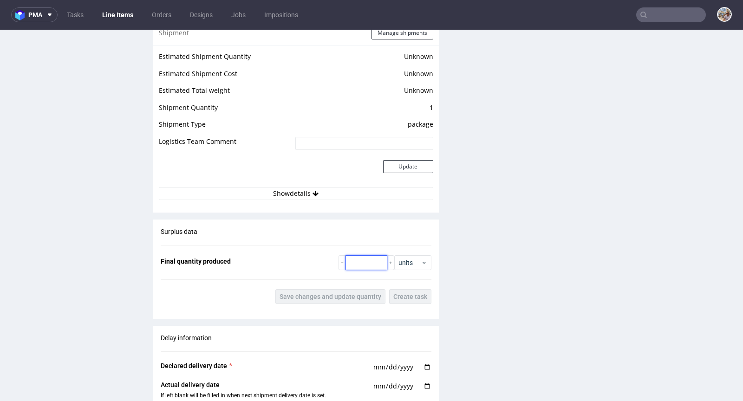
click at [350, 264] on input "number" at bounding box center [366, 262] width 42 height 15
paste input "2100"
type input "2100"
click at [324, 293] on span "Save changes and update quantity" at bounding box center [330, 296] width 102 height 6
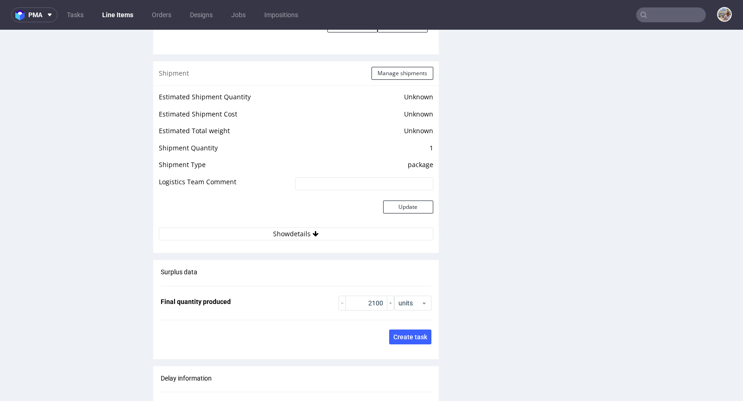
scroll to position [1110, 0]
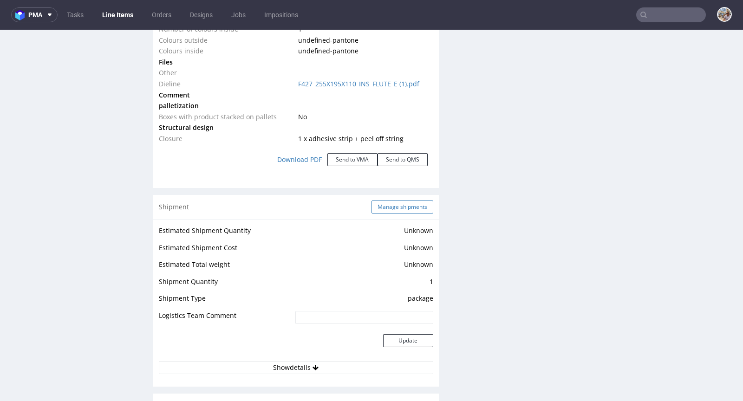
click at [386, 203] on button "Manage shipments" at bounding box center [402, 207] width 62 height 13
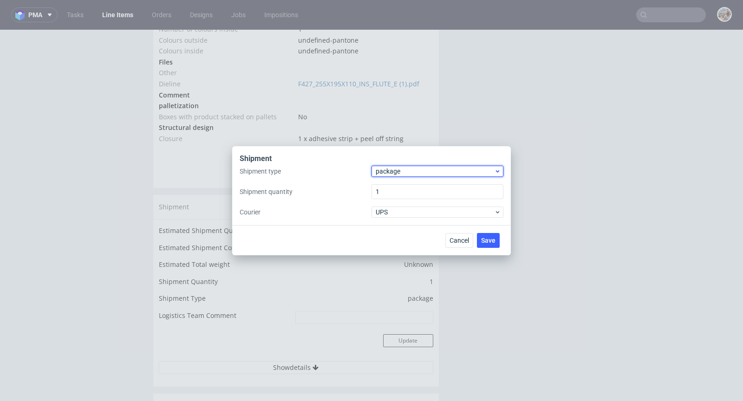
click at [398, 175] on span "package" at bounding box center [435, 171] width 118 height 9
click at [395, 183] on div "pallet" at bounding box center [437, 190] width 124 height 17
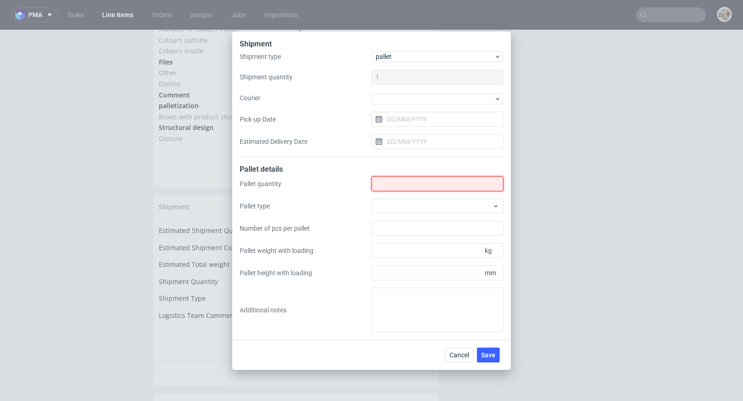
click at [395, 183] on input "Shipment type" at bounding box center [437, 183] width 132 height 15
type input "2"
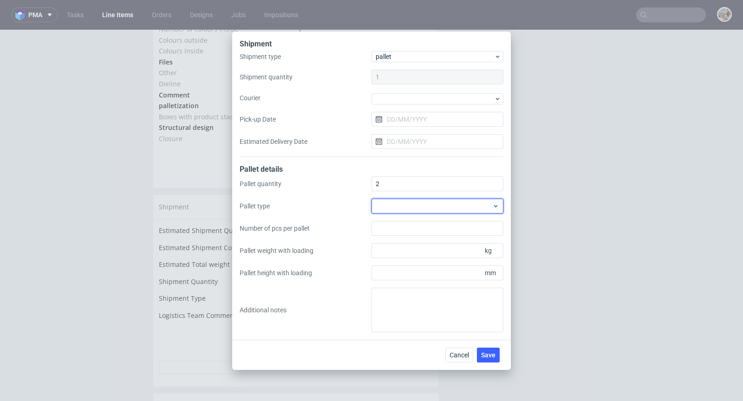
click at [424, 199] on div at bounding box center [437, 206] width 132 height 15
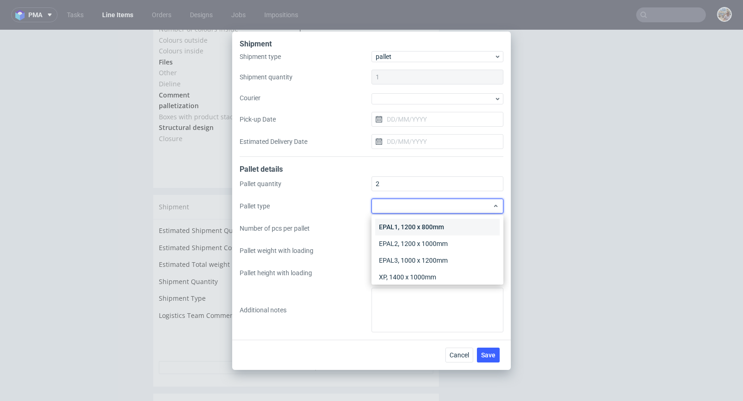
click at [429, 222] on div "EPAL1, 1200 x 800mm" at bounding box center [437, 227] width 124 height 17
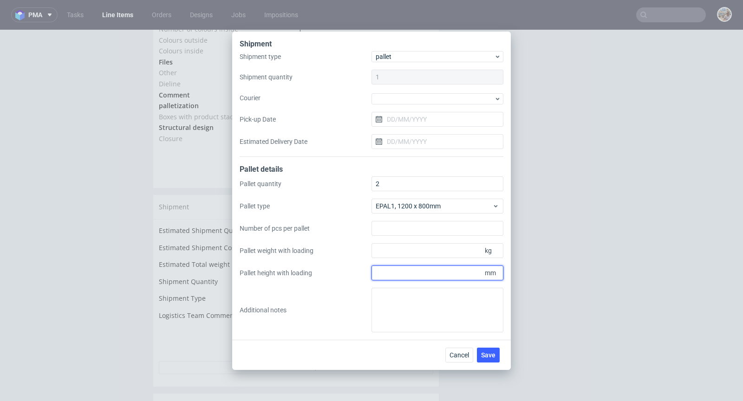
click at [446, 278] on input "Pallet height with loading" at bounding box center [437, 273] width 132 height 15
type input "1800"
click at [439, 242] on div "Pallet quantity 2 Pallet type EPAL1, 1200 x 800mm Number of pcs per pallet Pall…" at bounding box center [372, 254] width 264 height 156
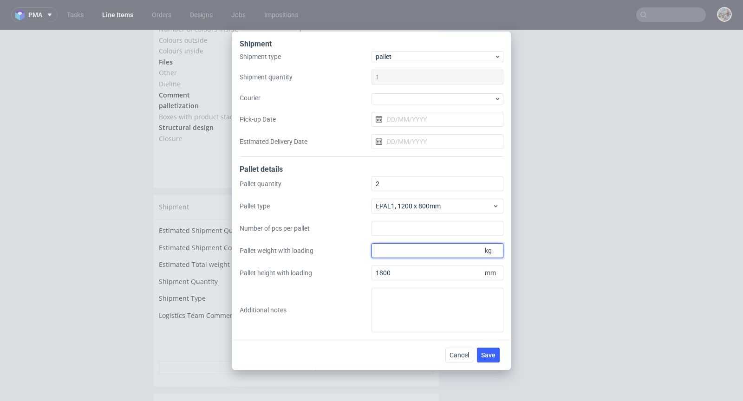
click at [427, 257] on input "Pallet weight with loading" at bounding box center [437, 250] width 132 height 15
type input "275"
click at [494, 354] on span "Save" at bounding box center [488, 355] width 14 height 6
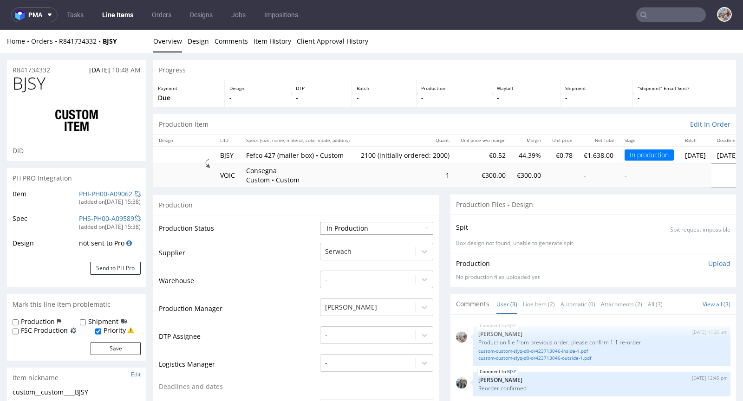
click at [351, 227] on select "Waiting for Artwork Waiting for Diecut Waiting for Mockup Waiting for DTP Waiti…" at bounding box center [376, 228] width 113 height 13
select select "production_complete"
click at [320, 222] on select "Waiting for Artwork Waiting for Diecut Waiting for Mockup Waiting for DTP Waiti…" at bounding box center [376, 228] width 113 height 13
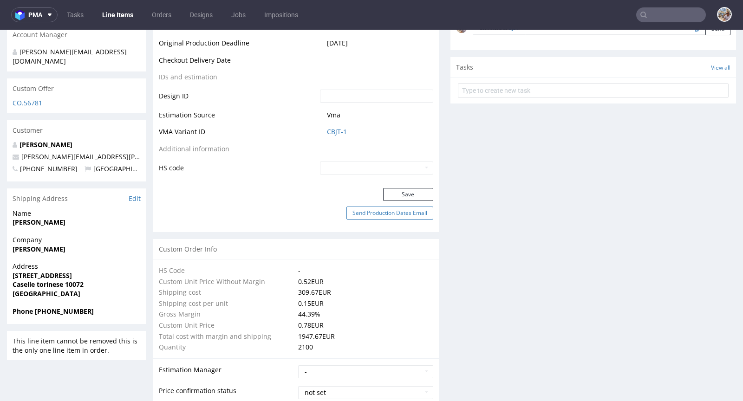
scroll to position [479, 0]
click at [402, 192] on button "Save" at bounding box center [408, 193] width 50 height 13
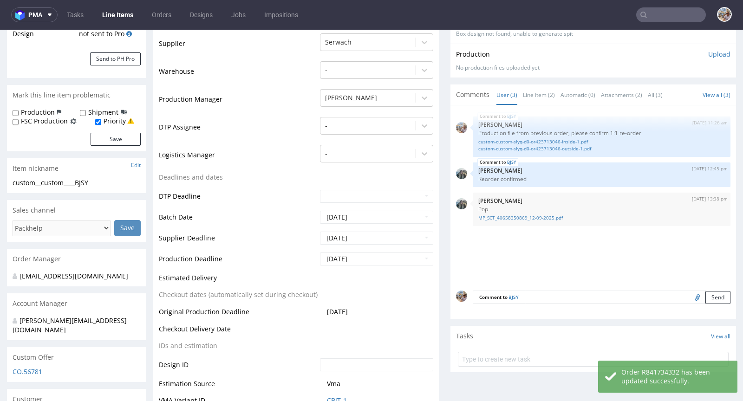
scroll to position [0, 0]
